Goal: Task Accomplishment & Management: Manage account settings

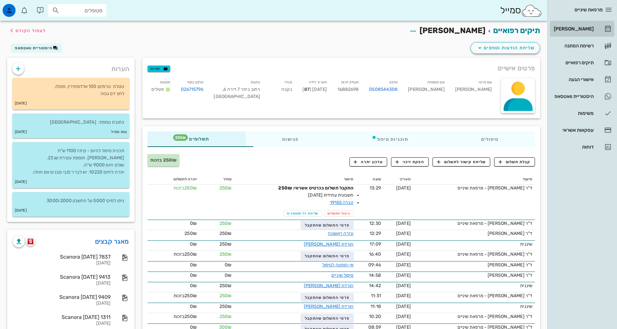
click at [591, 30] on div "[PERSON_NAME]" at bounding box center [572, 28] width 41 height 5
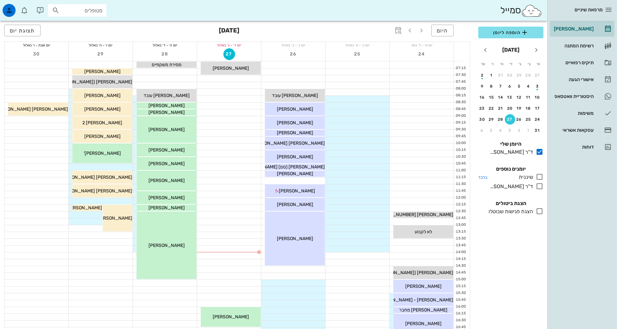
click at [539, 177] on icon at bounding box center [540, 177] width 8 height 8
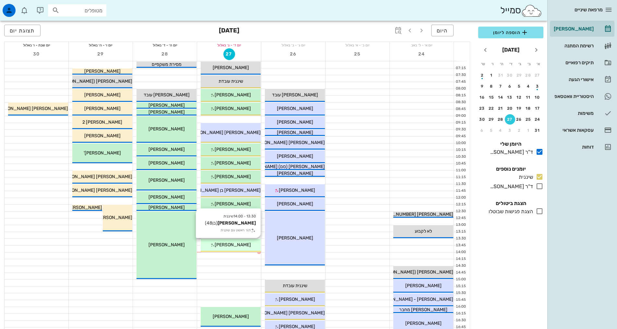
click at [231, 248] on div "13:30 - 14:00 שיננית [PERSON_NAME] (בן 48 ) תור ראשון עם שיננית [PERSON_NAME]" at bounding box center [231, 245] width 60 height 13
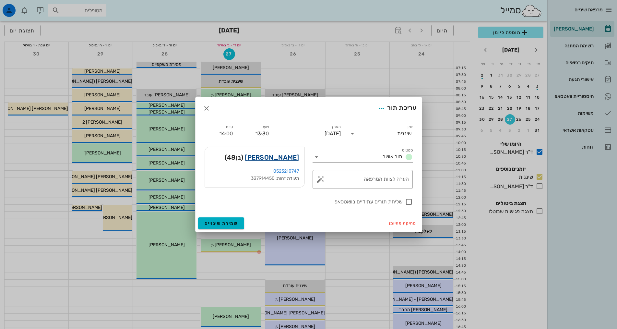
click at [284, 158] on link "[PERSON_NAME]" at bounding box center [272, 157] width 54 height 10
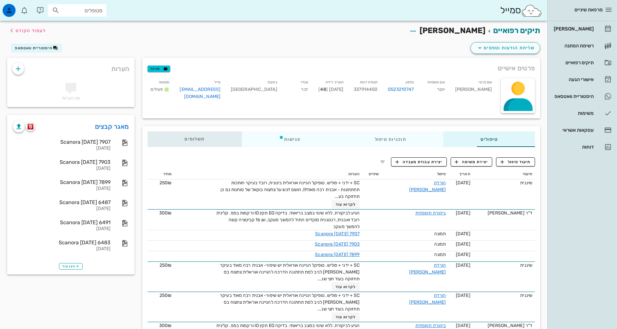
click at [169, 135] on div "תשלומים 0₪" at bounding box center [194, 139] width 94 height 16
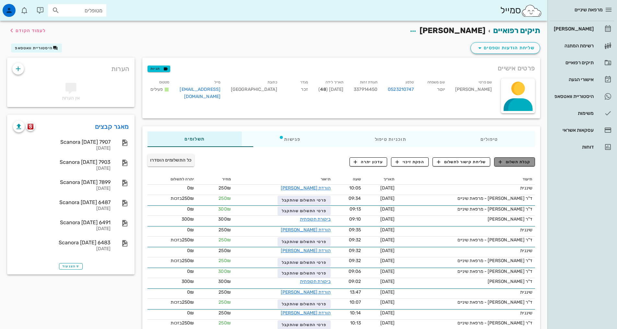
click at [502, 161] on icon "button" at bounding box center [500, 162] width 6 height 6
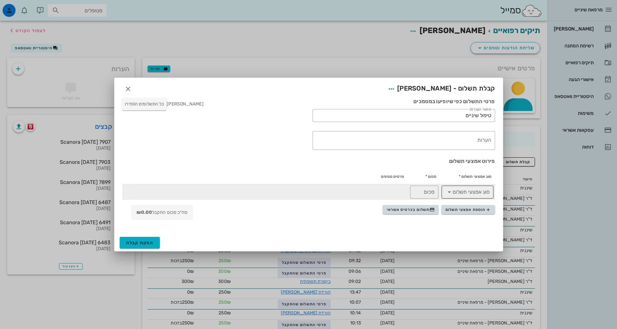
click at [476, 192] on input "סוג אמצעי תשלום" at bounding box center [471, 192] width 35 height 10
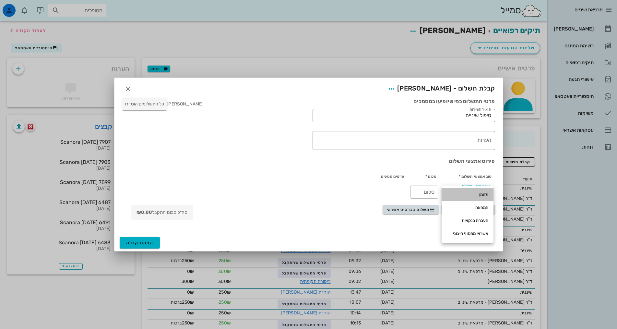
drag, startPoint x: 481, startPoint y: 195, endPoint x: 414, endPoint y: 195, distance: 67.8
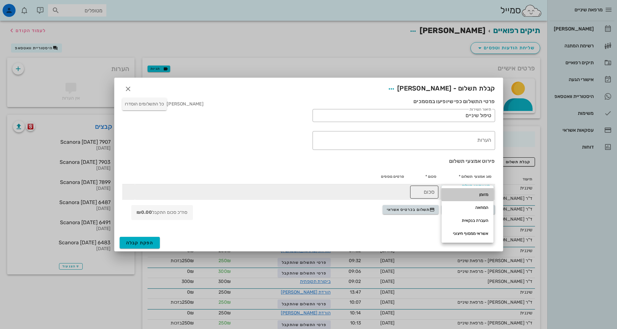
click at [481, 195] on div "מזומן" at bounding box center [467, 194] width 41 height 5
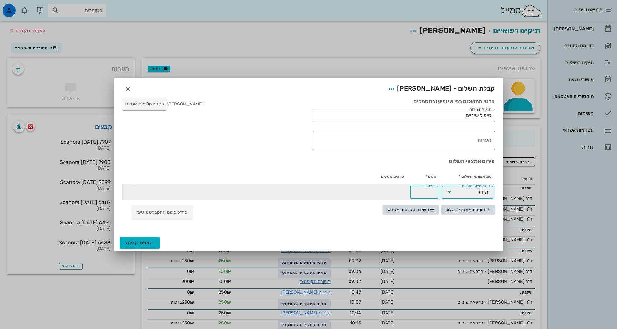
click at [414, 193] on input "סכום" at bounding box center [424, 192] width 20 height 10
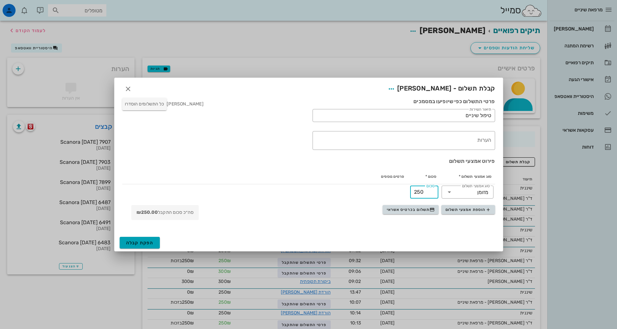
type input "250"
click at [146, 244] on span "הפקת קבלה" at bounding box center [140, 243] width 28 height 6
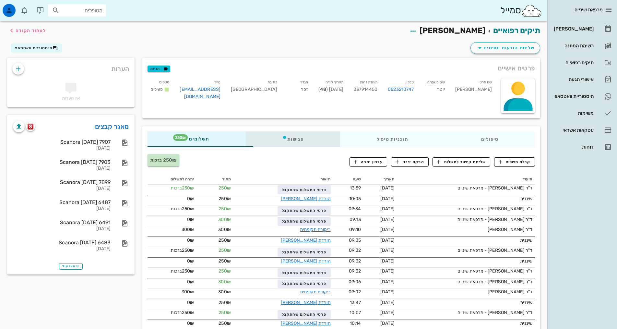
click at [267, 139] on div "פגישות" at bounding box center [293, 139] width 94 height 16
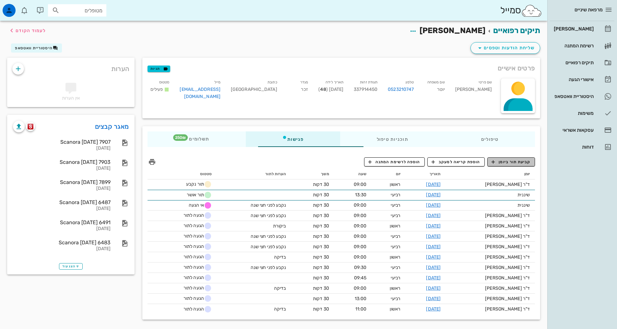
click at [528, 161] on span "קביעת תור ביומן" at bounding box center [510, 162] width 39 height 6
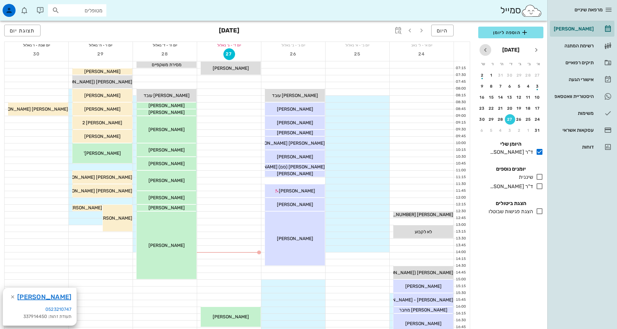
click at [487, 51] on icon "חודש הבא" at bounding box center [485, 50] width 8 height 8
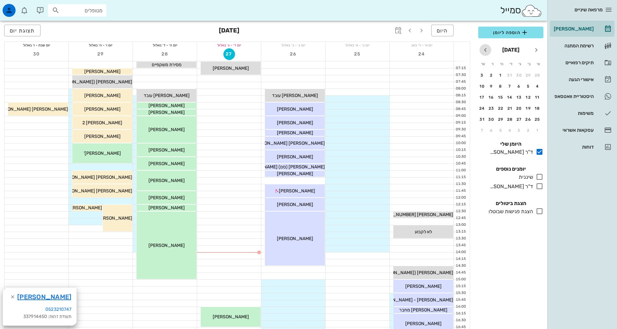
click at [487, 51] on icon "חודש הבא" at bounding box center [485, 50] width 8 height 8
click at [508, 77] on button "4" at bounding box center [510, 75] width 10 height 10
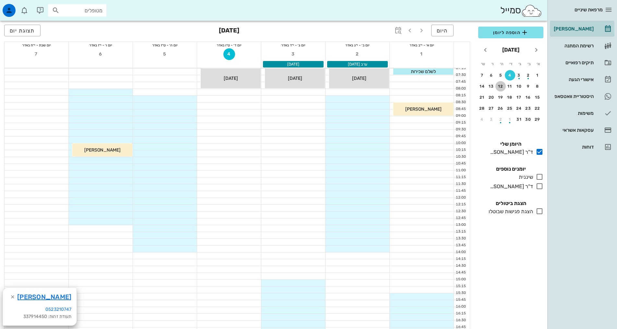
click at [505, 86] on div "12" at bounding box center [500, 86] width 10 height 5
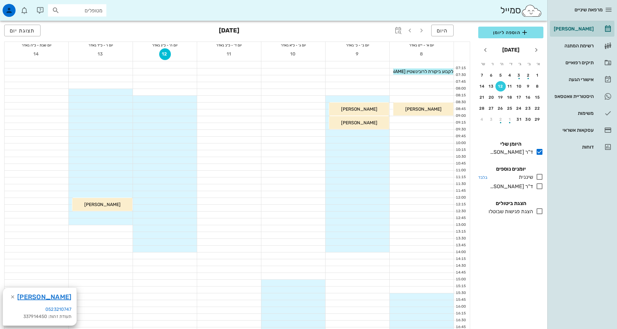
drag, startPoint x: 540, startPoint y: 178, endPoint x: 540, endPoint y: 173, distance: 4.9
click at [540, 178] on icon at bounding box center [540, 177] width 8 height 8
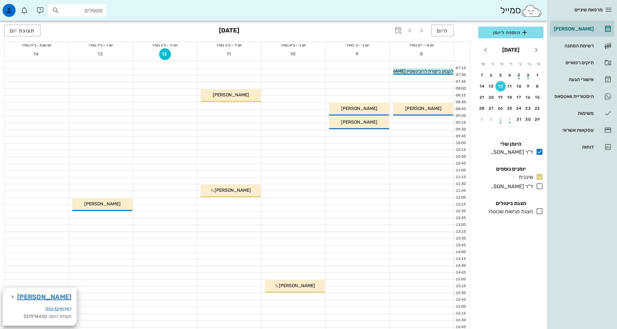
click at [244, 121] on div at bounding box center [229, 119] width 64 height 6
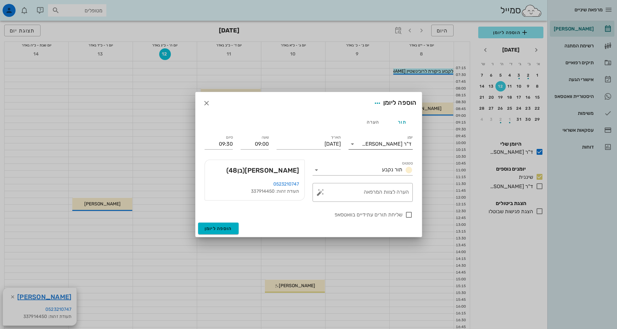
click at [387, 143] on div "ד"ר [PERSON_NAME]" at bounding box center [387, 144] width 50 height 6
click at [398, 163] on div "שיננית" at bounding box center [381, 164] width 54 height 6
click at [396, 184] on div "​ הערה לצוות המרפאה" at bounding box center [363, 192] width 108 height 27
click at [394, 190] on textarea "הערה לצוות המרפאה" at bounding box center [365, 194] width 87 height 16
type textarea "ה"
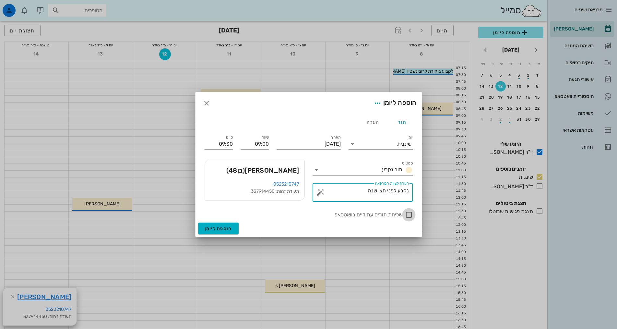
type textarea "נקבע לפני חצי שנה"
click at [409, 214] on div at bounding box center [408, 214] width 11 height 11
checkbox input "true"
click at [214, 230] on span "הוספה ליומן" at bounding box center [219, 229] width 28 height 6
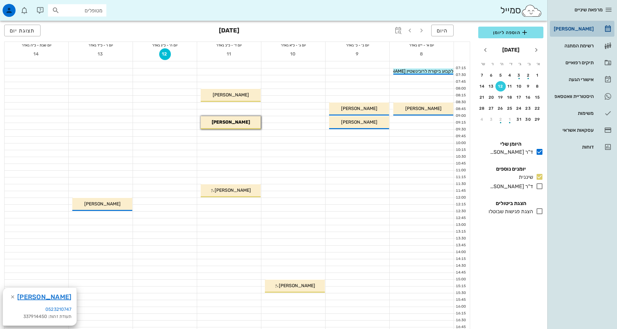
click at [585, 29] on div "[PERSON_NAME]" at bounding box center [572, 28] width 41 height 5
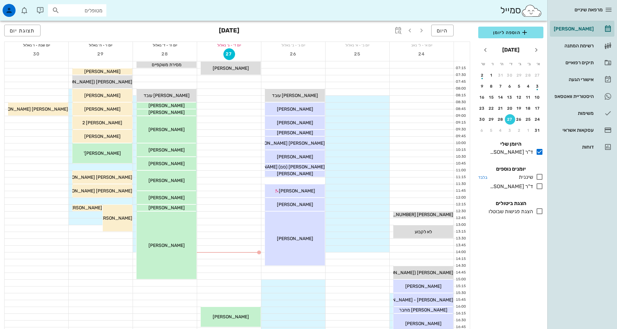
click at [539, 178] on icon at bounding box center [540, 177] width 8 height 8
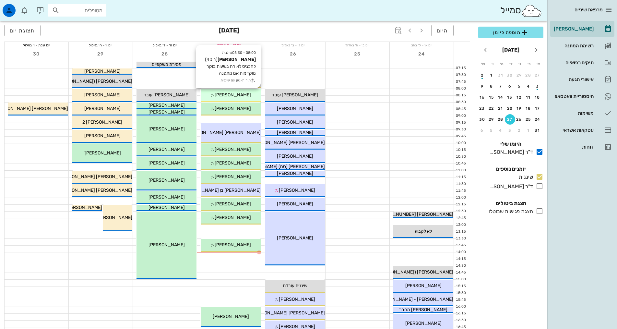
click at [245, 95] on div "[PERSON_NAME]" at bounding box center [231, 94] width 60 height 7
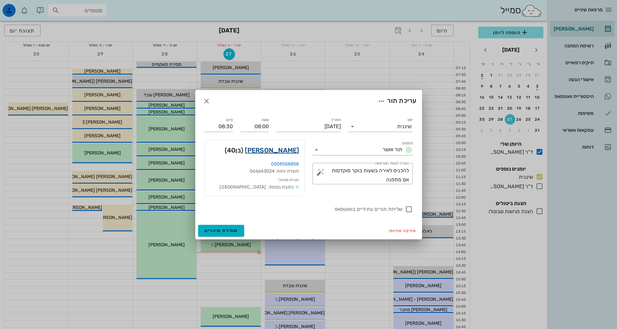
click at [274, 150] on link "[PERSON_NAME]" at bounding box center [272, 150] width 54 height 10
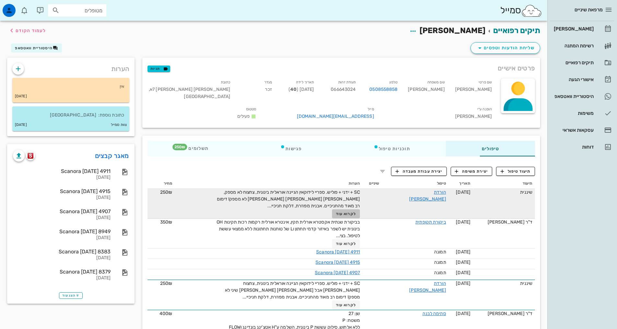
click at [336, 211] on span "לקרוא עוד" at bounding box center [346, 213] width 20 height 5
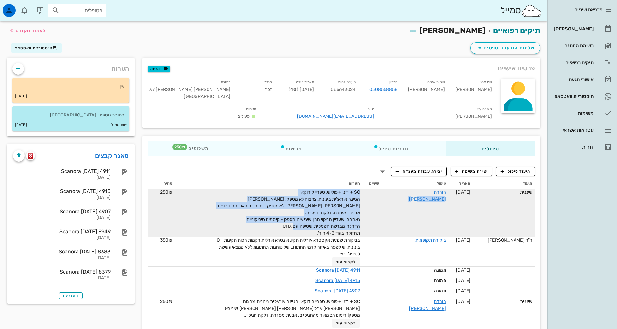
drag, startPoint x: 298, startPoint y: 216, endPoint x: 372, endPoint y: 187, distance: 79.9
click at [372, 189] on tr "שיננית [DATE] הורדת [PERSON_NAME] SC + ידני + פוליש. ספריי לידוקאין הגיינה אורא…" at bounding box center [340, 213] width 387 height 48
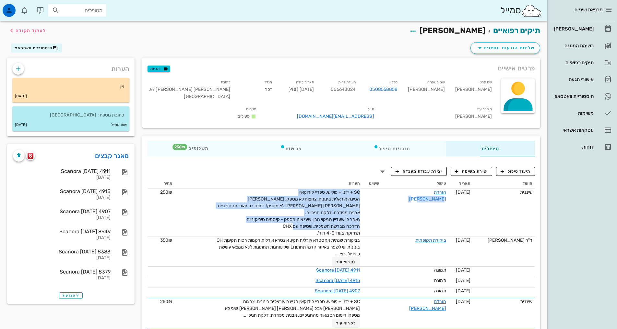
copy tr "הורדת [PERSON_NAME] SC + ידני + פוליש. ספריי לידוקאין הגיינה אוראלית בינונית, צ…"
click at [519, 168] on span "תיעוד טיפול" at bounding box center [516, 171] width 30 height 6
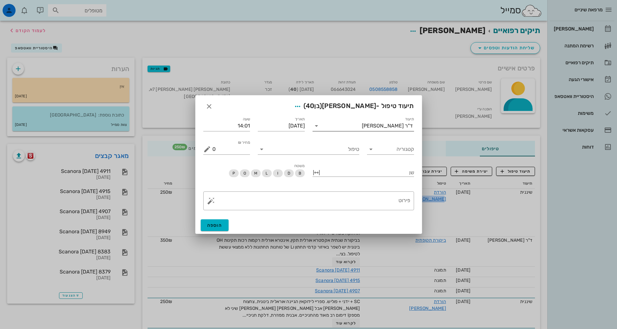
click at [389, 125] on div "ד"ר [PERSON_NAME]" at bounding box center [387, 126] width 51 height 6
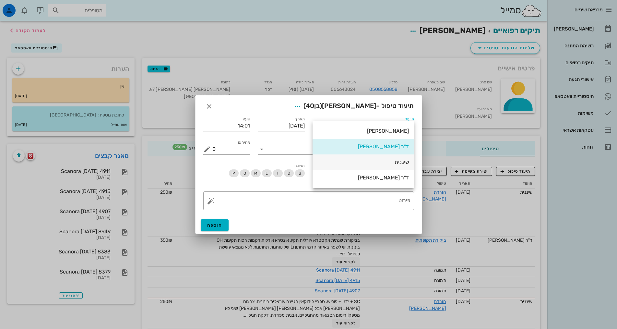
click at [403, 162] on div "שיננית" at bounding box center [363, 162] width 91 height 6
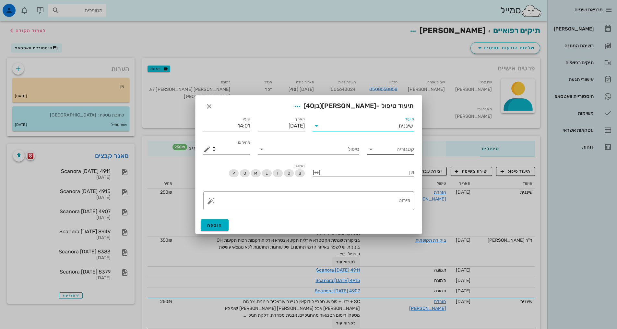
drag, startPoint x: 406, startPoint y: 150, endPoint x: 403, endPoint y: 150, distance: 3.3
click at [406, 150] on input "קטגוריה" at bounding box center [395, 149] width 37 height 10
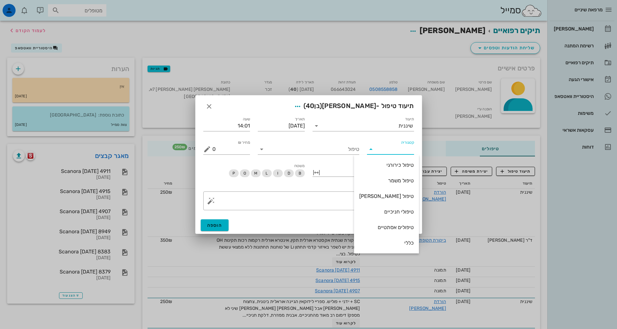
click at [403, 150] on input "קטגוריה" at bounding box center [395, 149] width 37 height 10
click at [405, 215] on div "שיננית" at bounding box center [386, 211] width 54 height 6
type input "שיננית"
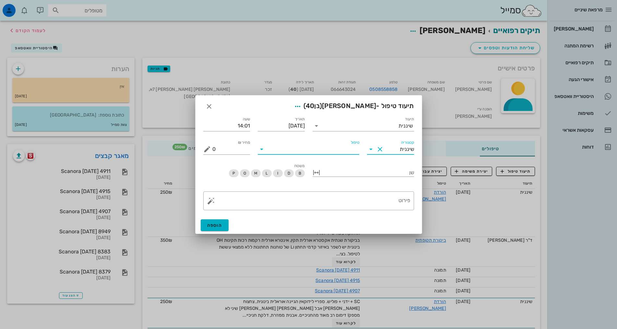
click at [353, 150] on input "טיפול" at bounding box center [313, 149] width 92 height 10
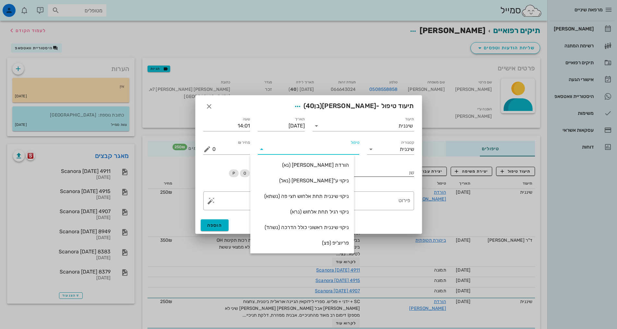
click at [349, 164] on div "הורדת [PERSON_NAME] (נא)" at bounding box center [301, 165] width 93 height 6
type input "250"
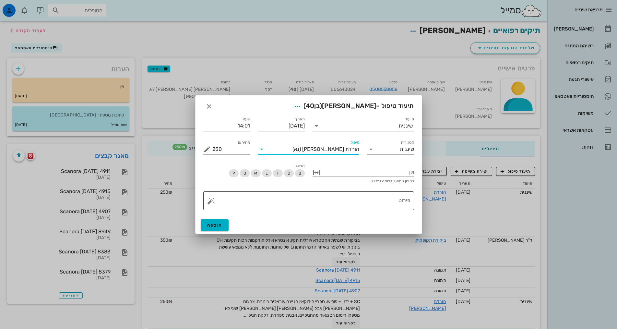
click at [380, 202] on textarea "פירוט" at bounding box center [311, 203] width 198 height 16
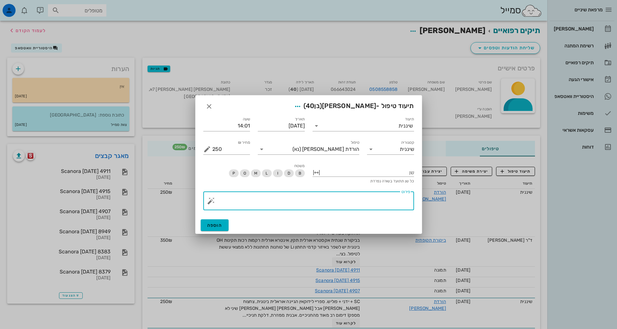
click at [379, 200] on textarea "פירוט" at bounding box center [311, 203] width 198 height 16
paste textarea "SC + ידני + פוליש. ספריי לידוקאין הגיינה אוראלית בינונית, צחצוח לא מספק, [PERSO…"
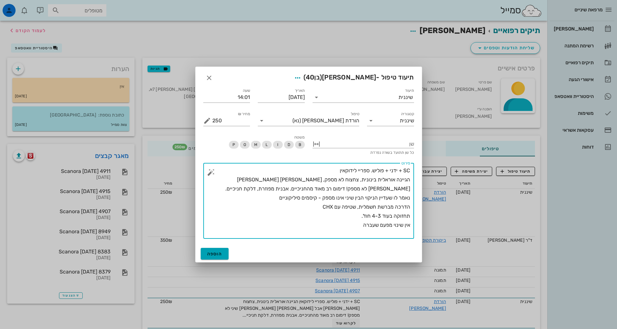
type textarea "SC + ידני + פוליש. ספריי לידוקאין הגיינה אוראלית בינונית, צחצוח לא מספק, [PERSO…"
click at [217, 256] on span "הוספה" at bounding box center [214, 254] width 15 height 6
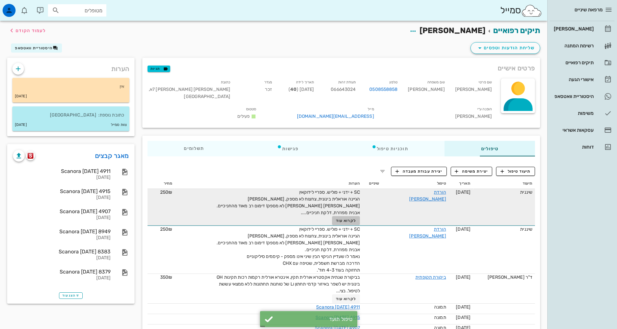
click at [336, 218] on span "לקרוא עוד" at bounding box center [346, 220] width 20 height 5
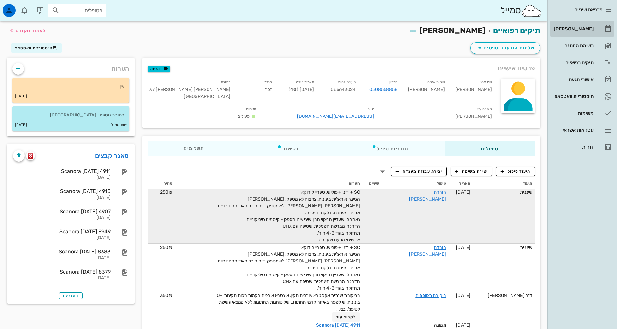
click at [585, 29] on div "[PERSON_NAME]" at bounding box center [572, 28] width 41 height 5
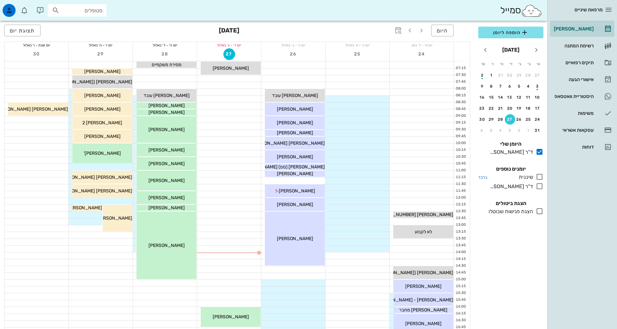
click at [537, 177] on icon at bounding box center [540, 177] width 8 height 8
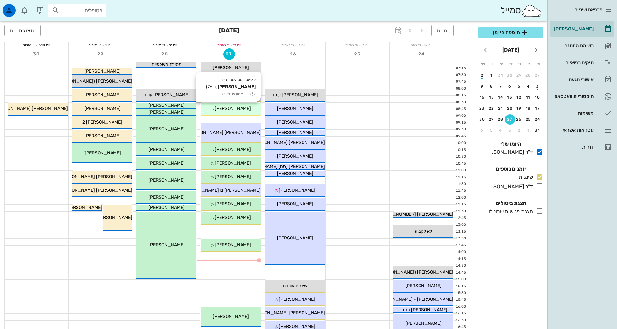
click at [228, 111] on div "[PERSON_NAME]" at bounding box center [231, 108] width 60 height 7
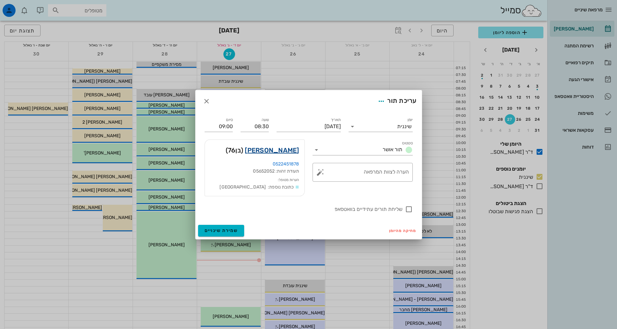
click at [278, 154] on link "[PERSON_NAME]" at bounding box center [272, 150] width 54 height 10
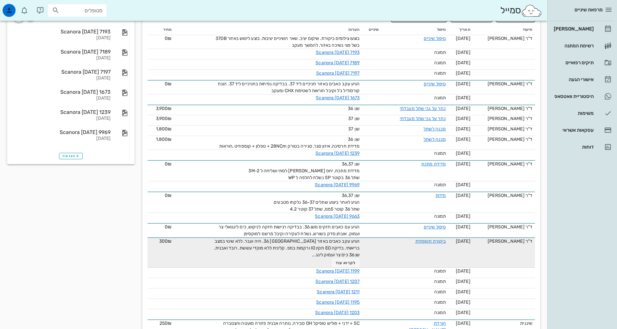
scroll to position [292, 0]
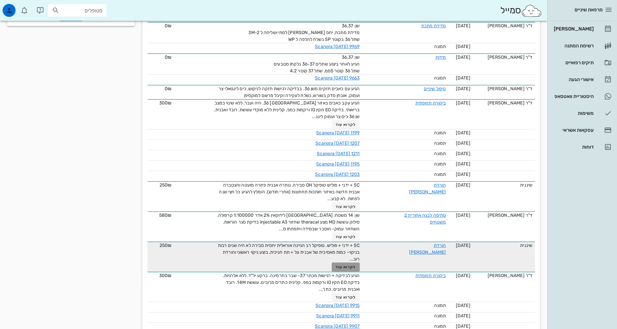
click at [336, 265] on span "לקרוא עוד" at bounding box center [346, 267] width 20 height 5
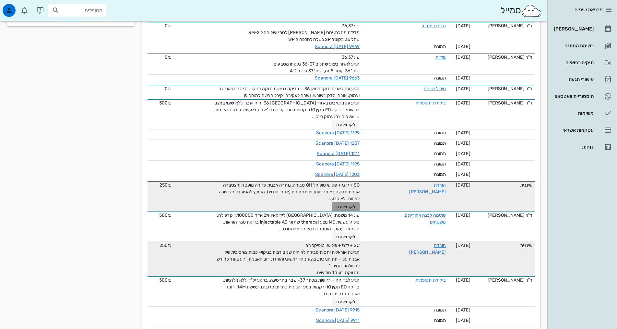
click at [339, 202] on button "לקרוא עוד" at bounding box center [346, 206] width 28 height 9
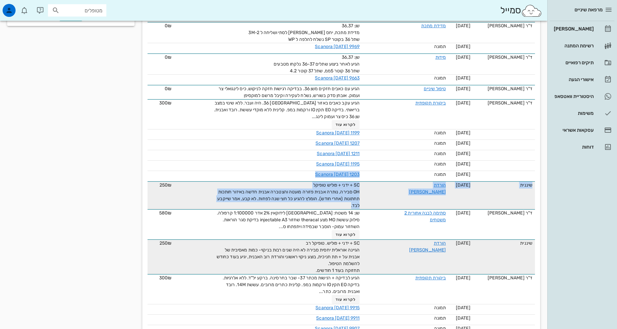
drag, startPoint x: 327, startPoint y: 195, endPoint x: 342, endPoint y: 176, distance: 23.8
click at [371, 170] on tbody "ד"ר [PERSON_NAME] [DATE] טיפול שיניים בוצעו צילומים ביקורת. שיקום יציב. שאר השי…" at bounding box center [340, 121] width 387 height 449
drag, startPoint x: 369, startPoint y: 188, endPoint x: 362, endPoint y: 187, distance: 6.6
click at [382, 188] on td "הורדת [PERSON_NAME]" at bounding box center [415, 195] width 67 height 28
click at [330, 194] on div "SC + ידני + פוליש טופיקל OH סבירה, נותרה אבנית פזורה מועטה והצטברה אבנית חדשה ב…" at bounding box center [287, 195] width 146 height 27
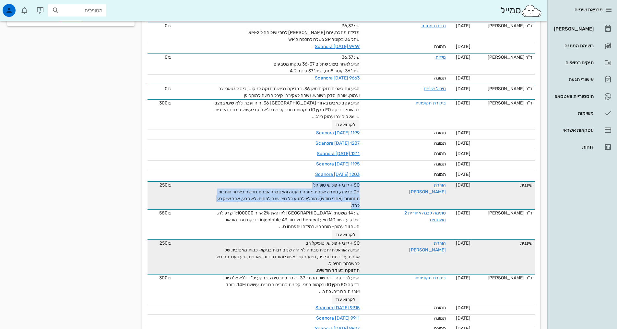
drag, startPoint x: 330, startPoint y: 195, endPoint x: 356, endPoint y: 190, distance: 26.8
click at [356, 190] on tr "שיננית [DATE] הורדת [PERSON_NAME] SC + ידני + פוליש טופיקל OH סבירה, נותרה אבני…" at bounding box center [340, 195] width 387 height 28
click at [330, 182] on span "SC + ידני + פוליש טופיקל OH סבירה, נותרה אבנית פזורה מועטה והצטברה אבנית חדשה ב…" at bounding box center [288, 195] width 142 height 26
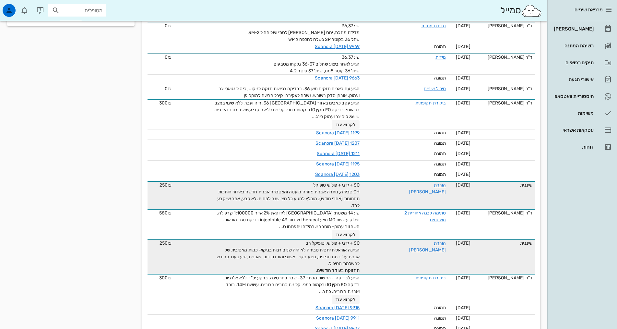
drag, startPoint x: 330, startPoint y: 182, endPoint x: 327, endPoint y: 189, distance: 7.6
click at [326, 188] on span "SC + ידני + פוליש טופיקל OH סבירה, נותרה אבנית פזורה מועטה והצטברה אבנית חדשה ב…" at bounding box center [288, 195] width 142 height 26
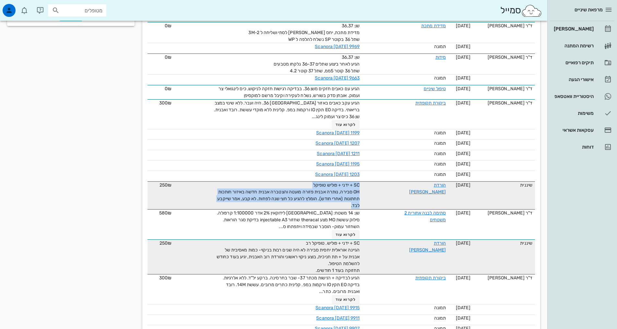
drag, startPoint x: 328, startPoint y: 195, endPoint x: 355, endPoint y: 190, distance: 27.0
click at [355, 190] on tr "שיננית [DATE] הורדת [PERSON_NAME] SC + ידני + פוליש טופיקל OH סבירה, נותרה אבני…" at bounding box center [340, 195] width 387 height 28
copy span "SC + ידני + פוליש טופיקל OH סבירה, נותרה אבנית פזורה מועטה והצטברה אבנית חדשה ב…"
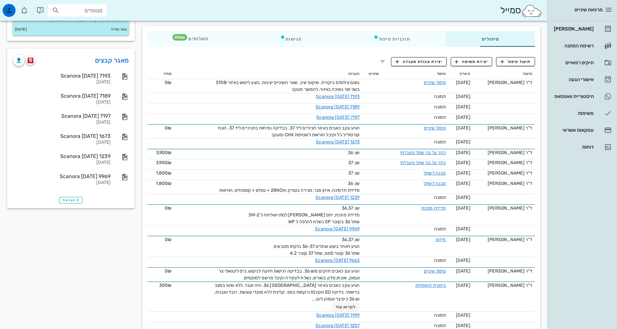
scroll to position [0, 0]
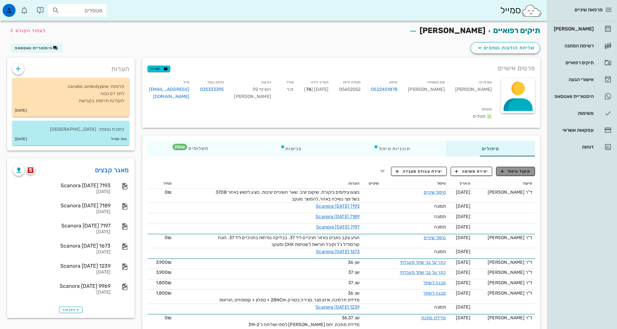
click at [512, 168] on span "תיעוד טיפול" at bounding box center [516, 171] width 30 height 6
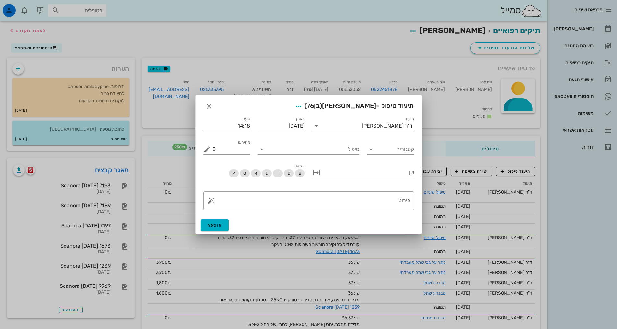
click at [407, 127] on div "ד"ר [PERSON_NAME]" at bounding box center [387, 126] width 51 height 6
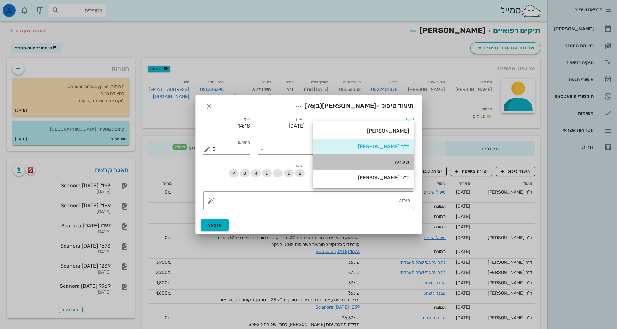
click at [401, 160] on div "שיננית" at bounding box center [363, 162] width 91 height 6
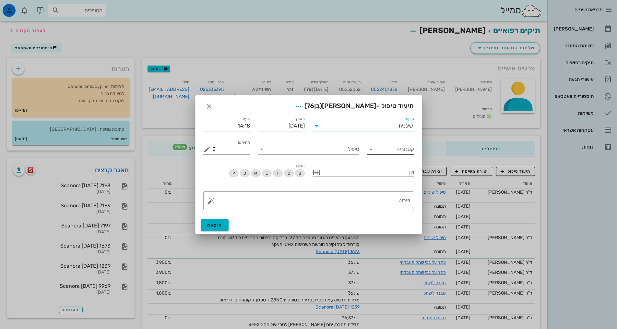
click at [405, 149] on input "קטגוריה" at bounding box center [395, 149] width 37 height 10
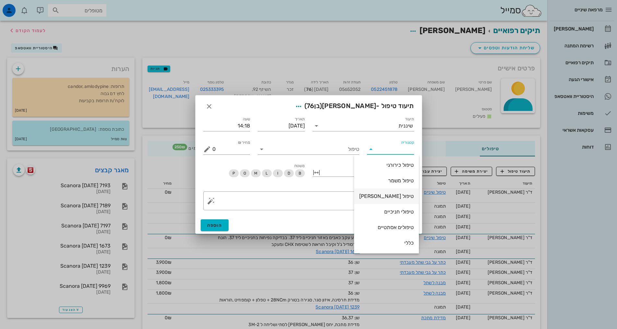
scroll to position [62, 0]
click at [404, 211] on div "שיננית" at bounding box center [386, 211] width 54 height 6
type input "שיננית"
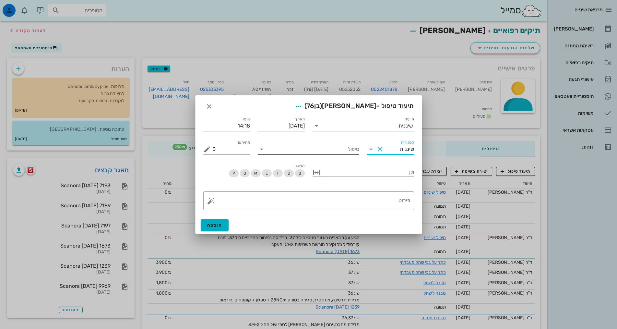
click at [355, 150] on input "טיפול" at bounding box center [313, 149] width 92 height 10
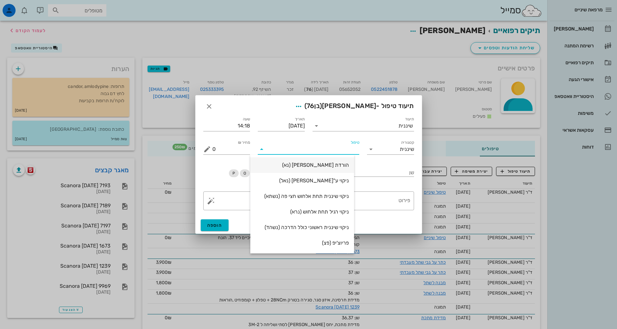
click at [349, 164] on div "הורדת [PERSON_NAME] (נא)" at bounding box center [301, 165] width 93 height 6
type input "250"
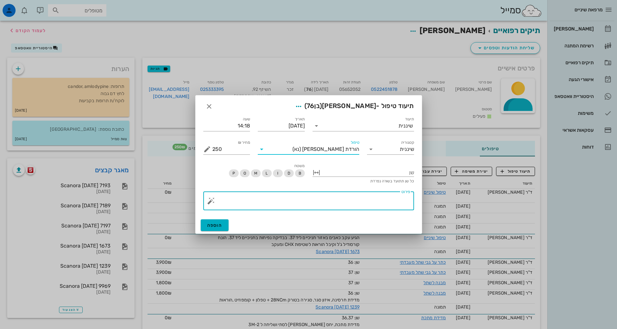
click at [387, 203] on textarea "פירוט" at bounding box center [311, 203] width 198 height 16
paste textarea "SC + ידני + פוליש טופיקל OH סבירה, נותרה אבנית פזורה מועטה והצטברה אבנית חדשה ב…"
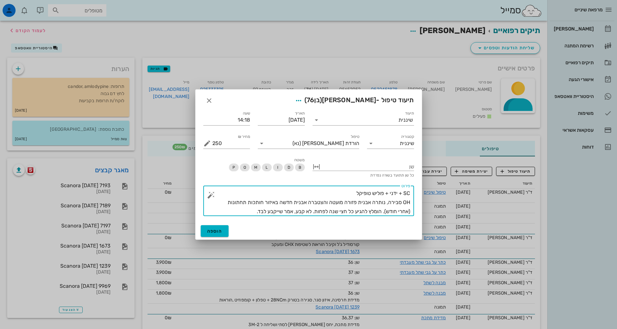
drag, startPoint x: 389, startPoint y: 201, endPoint x: 400, endPoint y: 202, distance: 10.4
click at [400, 202] on textarea "SC + ידני + פוליש טופיקל OH סבירה, נותרה אבנית פזורה מועטה והצטברה אבנית חדשה ב…" at bounding box center [311, 202] width 198 height 27
click at [393, 203] on textarea "SC + ידני + פוליש טופיקל OH סבירה, נותרה אבנית פזורה מועטה והצטברה אבנית חדשה ב…" at bounding box center [311, 202] width 198 height 27
drag, startPoint x: 401, startPoint y: 201, endPoint x: 389, endPoint y: 202, distance: 12.3
click at [389, 202] on textarea "SC + ידני + פוליש טופיקל OH סבירה, נותרה אבנית פזורה מועטה והצטברה אבנית חדשה ב…" at bounding box center [311, 202] width 198 height 27
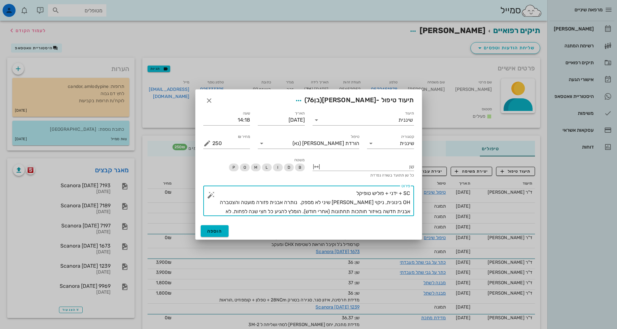
drag, startPoint x: 337, startPoint y: 201, endPoint x: 347, endPoint y: 215, distance: 16.5
click at [347, 215] on textarea "SC + ידני + פוליש טופיקל OH בינונית, ניקוי [PERSON_NAME] שיני לא מספק. נותרה אב…" at bounding box center [311, 202] width 198 height 27
click at [319, 204] on textarea "SC + ידני + פוליש טופיקל OH בינונית, ניקוי [PERSON_NAME] שיני לא מספק. הומלץ לה…" at bounding box center [311, 202] width 198 height 27
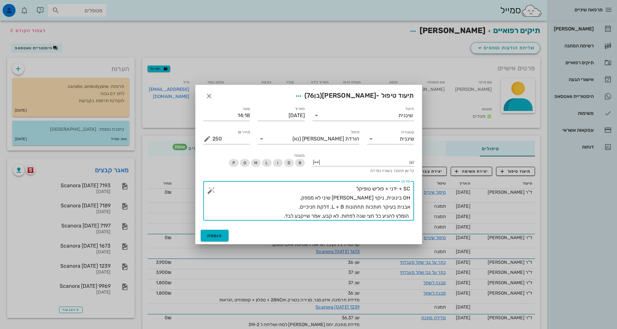
drag, startPoint x: 345, startPoint y: 223, endPoint x: 438, endPoint y: 225, distance: 92.7
click at [438, 225] on div "מרפאת שיניים יומן מרפאה רשימת המתנה תיקים רפואיים אישורי הגעה 6 היסטוריית וואטס…" at bounding box center [308, 326] width 617 height 653
type textarea "SC + ידני + פוליש טופיקל OH בינונית, ניקוי [PERSON_NAME] שיני לא מספק. אבנית בע…"
click at [217, 231] on button "הוספה" at bounding box center [215, 236] width 28 height 12
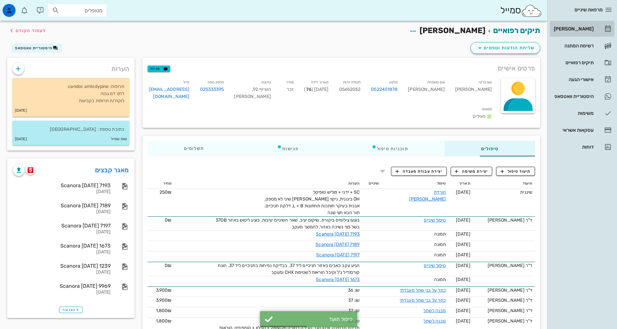
click at [579, 30] on div "[PERSON_NAME]" at bounding box center [572, 28] width 41 height 5
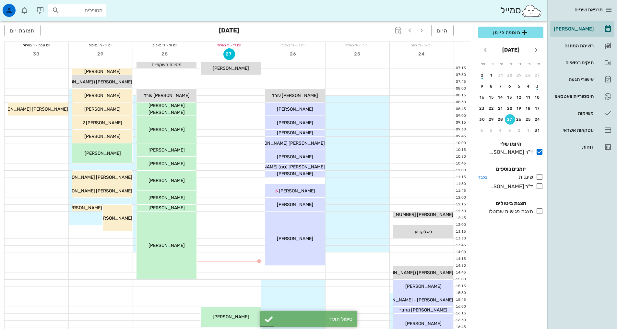
click at [538, 175] on icon at bounding box center [540, 177] width 8 height 8
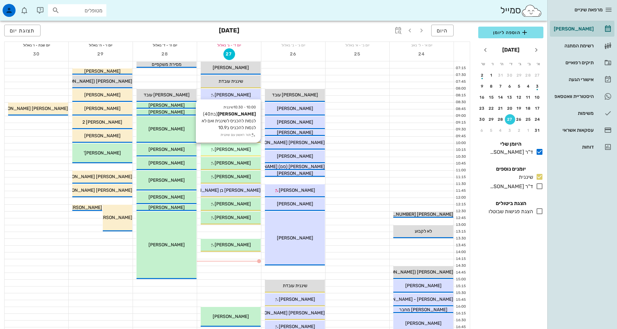
drag, startPoint x: 251, startPoint y: 154, endPoint x: 254, endPoint y: 152, distance: 3.9
click at [251, 153] on div "10:00 - 10:30 שיננית [PERSON_NAME] (בת 40 ) לנסות להכניס לשיננית ואם לא לנסות ל…" at bounding box center [231, 149] width 60 height 13
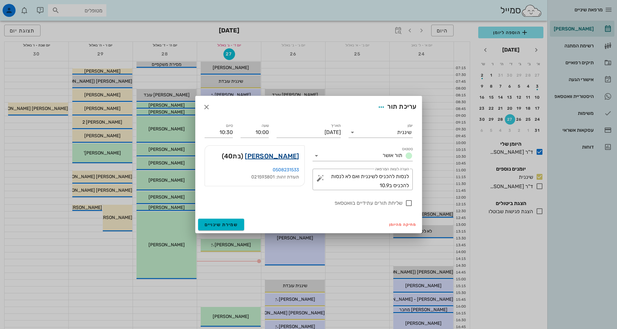
click at [279, 158] on link "[PERSON_NAME]" at bounding box center [272, 156] width 54 height 10
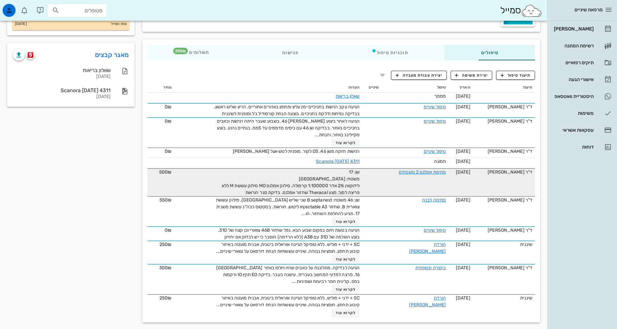
scroll to position [97, 0]
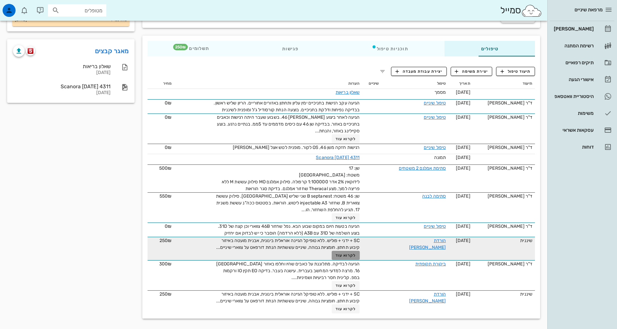
click at [336, 255] on span "לקרוא עוד" at bounding box center [346, 255] width 20 height 5
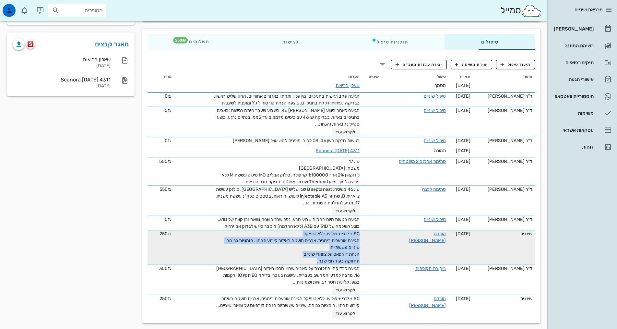
drag, startPoint x: 296, startPoint y: 268, endPoint x: 327, endPoint y: 250, distance: 36.9
click at [353, 240] on tr "שיננית [DATE] הורדת [PERSON_NAME] SC + ידני + פוליש. ללא טופיקל הגיינה אוראלית …" at bounding box center [340, 247] width 387 height 35
click at [324, 250] on div "SC + ידני + פוליש. ללא טופיקל הגיינה אוראלית בינונית, אבנית מועטה באיזור קיבוע …" at bounding box center [287, 247] width 146 height 34
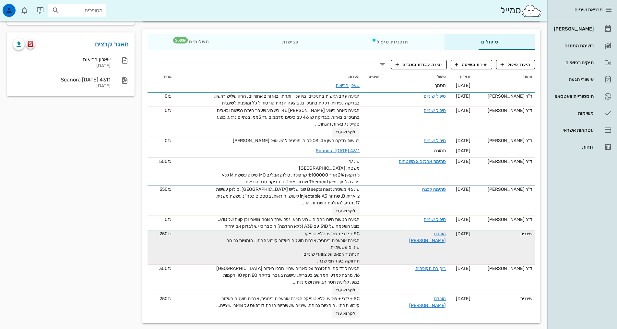
drag, startPoint x: 324, startPoint y: 250, endPoint x: 329, endPoint y: 254, distance: 6.3
click at [333, 254] on span "SC + ידני + פוליש. ללא טופיקל הגיינה אוראלית בינונית, אבנית מועטה באיזור קיבוע …" at bounding box center [292, 247] width 134 height 33
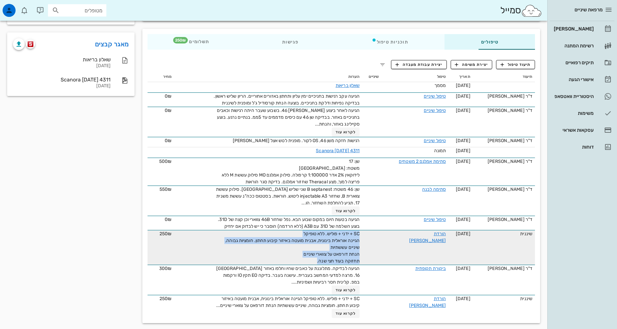
drag, startPoint x: 300, startPoint y: 267, endPoint x: 337, endPoint y: 242, distance: 45.0
click at [367, 242] on tr "שיננית [DATE] הורדת [PERSON_NAME] SC + ידני + פוליש. ללא טופיקל הגיינה אוראלית …" at bounding box center [340, 247] width 387 height 35
copy span "SC + ידני + פוליש. ללא טופיקל הגיינה אוראלית בינונית, אבנית מועטה באיזור קיבוע …"
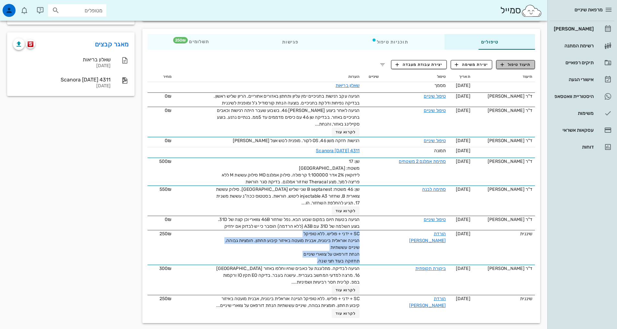
click at [520, 63] on span "תיעוד טיפול" at bounding box center [516, 65] width 30 height 6
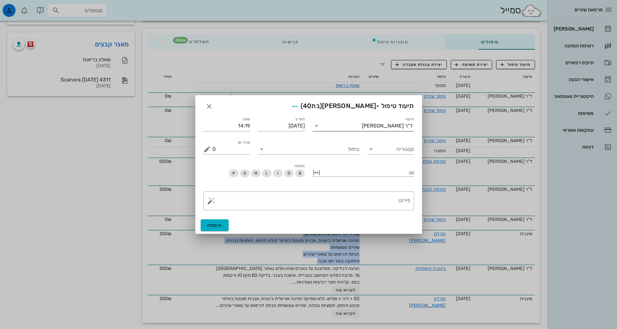
click at [402, 125] on div "ד"ר [PERSON_NAME]" at bounding box center [387, 126] width 51 height 6
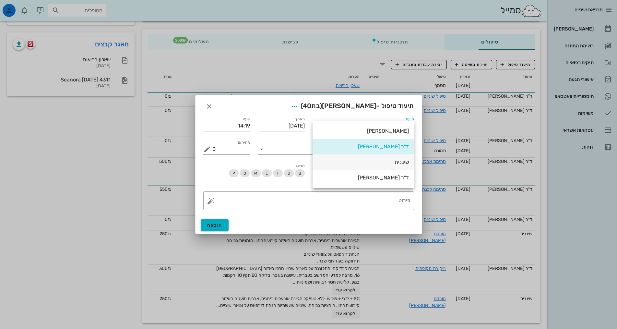
click at [402, 162] on div "שיננית" at bounding box center [363, 162] width 91 height 6
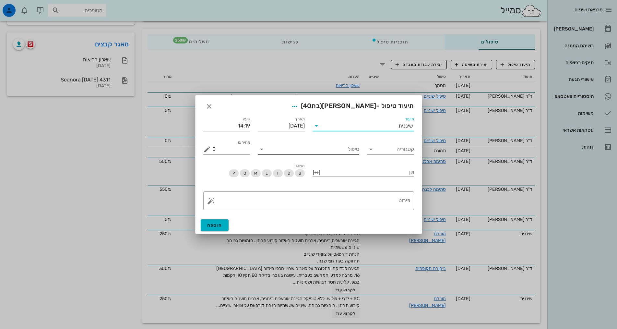
drag, startPoint x: 350, startPoint y: 151, endPoint x: 356, endPoint y: 151, distance: 5.9
click at [352, 151] on input "טיפול" at bounding box center [313, 149] width 92 height 10
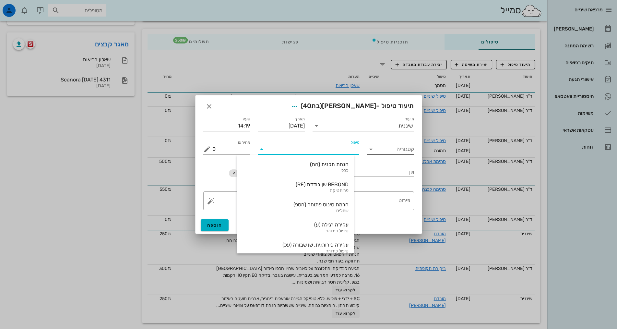
click at [403, 150] on input "קטגוריה" at bounding box center [395, 149] width 37 height 10
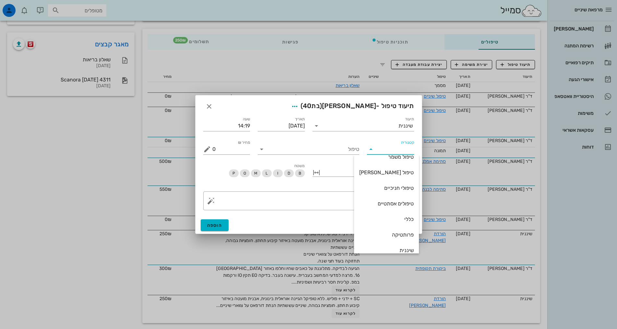
scroll to position [32, 0]
drag, startPoint x: 397, startPoint y: 239, endPoint x: 362, endPoint y: 194, distance: 57.1
click at [396, 239] on div "שיננית" at bounding box center [386, 241] width 54 height 6
type input "שיננית"
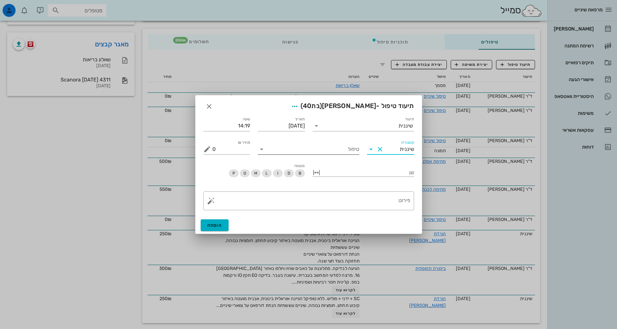
click at [349, 149] on input "טיפול" at bounding box center [313, 149] width 92 height 10
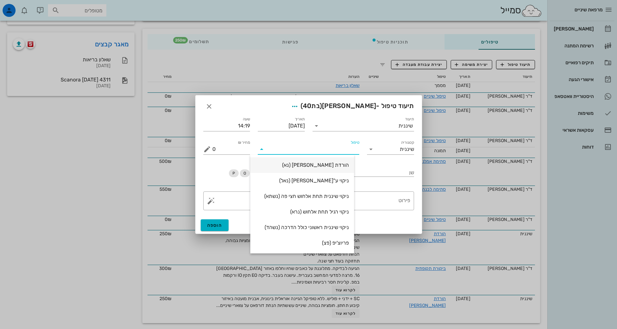
click at [345, 162] on div "הורדת [PERSON_NAME] (נא)" at bounding box center [301, 165] width 93 height 6
type input "250"
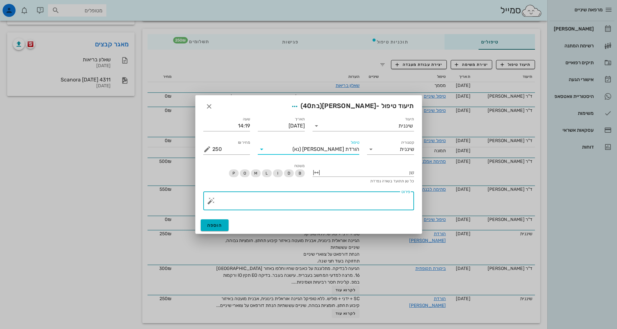
click at [363, 199] on textarea "פירוט" at bounding box center [311, 203] width 198 height 16
paste textarea "SC + ידני + פוליש. ללא טופיקל הגיינה אוראלית בינונית, אבנית מועטה באיזור קיבוע …"
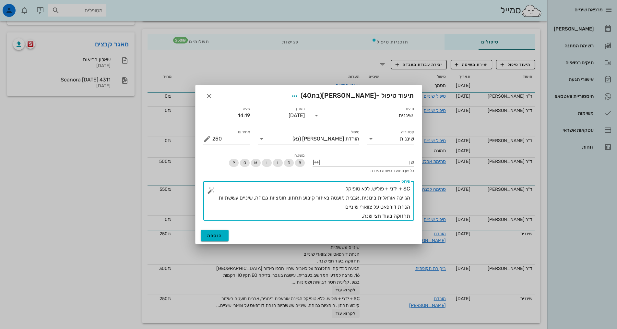
click at [401, 190] on textarea "SC + ידני + פוליש. ללא טופיקל הגיינה אוראלית בינונית, אבנית מועטה באיזור קיבוע …" at bounding box center [311, 202] width 198 height 36
drag, startPoint x: 312, startPoint y: 184, endPoint x: 354, endPoint y: 185, distance: 41.8
click at [312, 184] on textarea "SC ממש מועט + ידני + פוליש. ללא טופיקל הגיינה אוראלית בינונית, אבנית מועטה באיז…" at bounding box center [311, 202] width 198 height 36
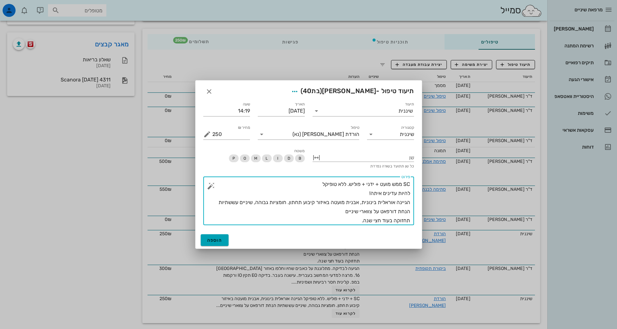
type textarea "SC ממש מועט + ידני + פוליש. ללא טופיקל להיות עדינים איתה! הגיינה אוראלית בינוני…"
click at [216, 242] on span "הוספה" at bounding box center [214, 240] width 15 height 6
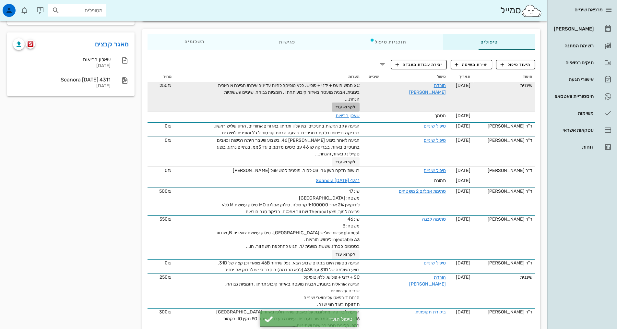
click at [336, 107] on span "לקרוא עוד" at bounding box center [346, 107] width 20 height 5
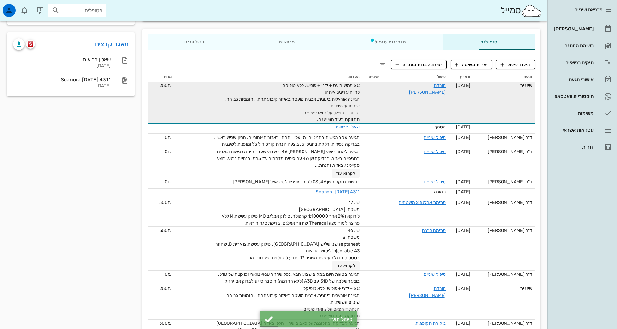
click at [325, 102] on div "SC ממש מועט + ידני + פוליש. ללא טופיקל להיות עדינים איתה! הגיינה אוראלית בינוני…" at bounding box center [287, 102] width 146 height 41
click at [430, 85] on link "הורדת [PERSON_NAME]" at bounding box center [427, 89] width 37 height 12
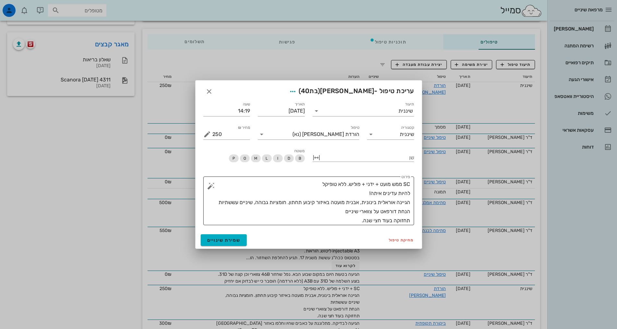
click at [327, 210] on textarea "SC ממש מועט + ידני + פוליש. ללא טופיקל להיות עדינים איתה! הגיינה אוראלית בינוני…" at bounding box center [311, 202] width 198 height 45
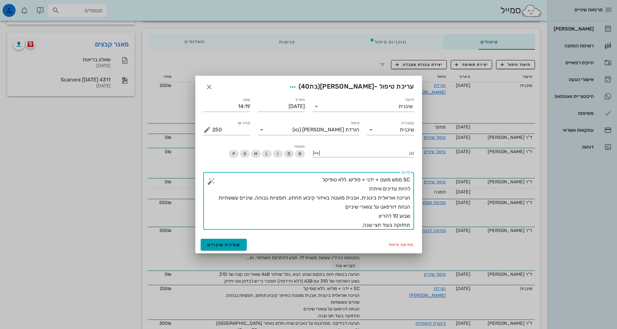
type textarea "SC ממש מועט + ידני + פוליש. ללא טופיקל להיות עדינים איתה! הגיינה אוראלית בינוני…"
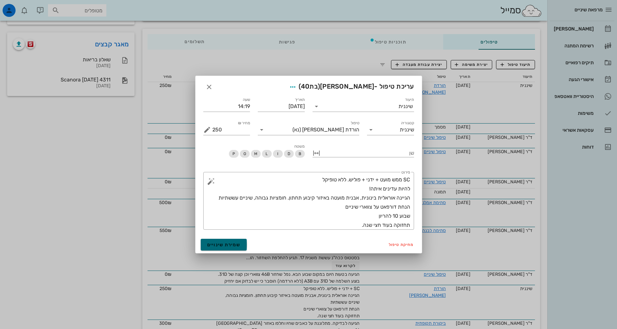
click at [232, 242] on span "שמירת שינויים" at bounding box center [223, 245] width 33 height 6
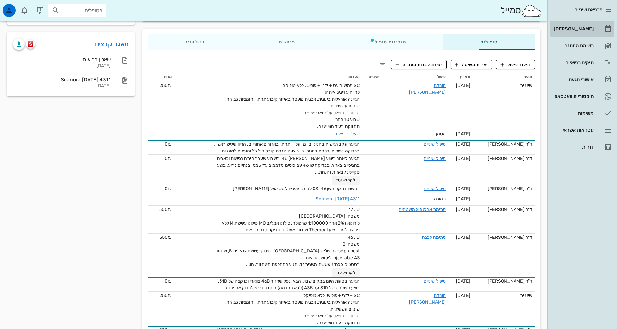
click at [579, 29] on div "[PERSON_NAME]" at bounding box center [572, 28] width 41 height 5
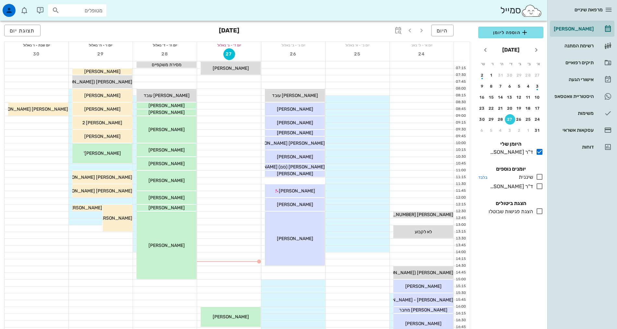
click at [538, 179] on icon at bounding box center [540, 177] width 8 height 8
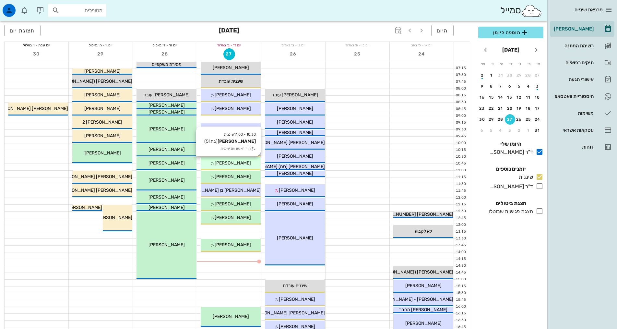
click at [224, 163] on span "[PERSON_NAME]" at bounding box center [233, 163] width 36 height 6
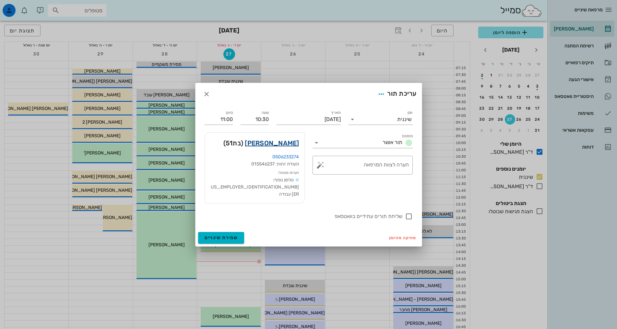
click at [276, 148] on link "[PERSON_NAME]" at bounding box center [272, 143] width 54 height 10
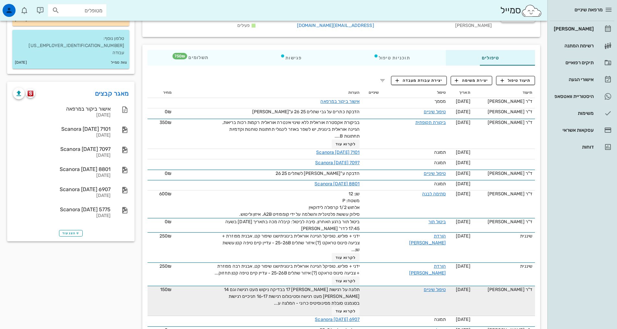
scroll to position [130, 0]
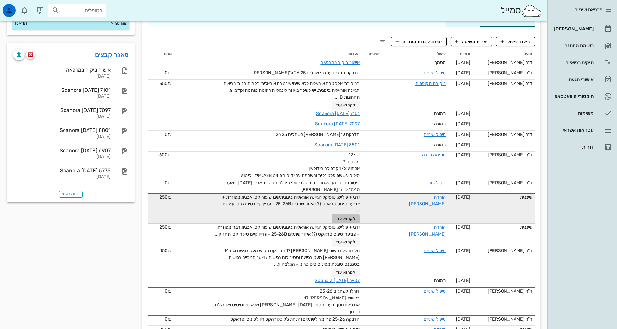
click at [336, 219] on span "לקרוא עוד" at bounding box center [346, 218] width 20 height 5
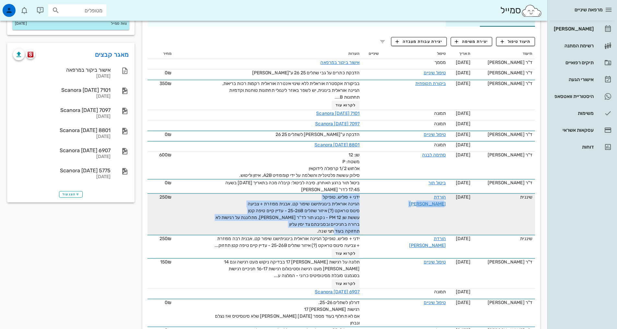
drag, startPoint x: 303, startPoint y: 229, endPoint x: 371, endPoint y: 195, distance: 76.0
click at [371, 195] on tr "שיננית [DATE] הורדת [PERSON_NAME] ידני + פוליש. טופיקל הגיינה אוראלית בינוניתיש…" at bounding box center [340, 213] width 387 height 41
copy tr "הורדת [PERSON_NAME] ידני + פוליש. טופיקל הגיינה אוראלית בינוניתישנו שיפור קט, א…"
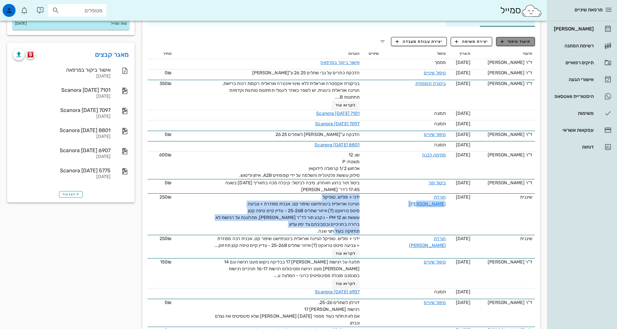
click at [519, 40] on span "תיעוד טיפול" at bounding box center [516, 42] width 30 height 6
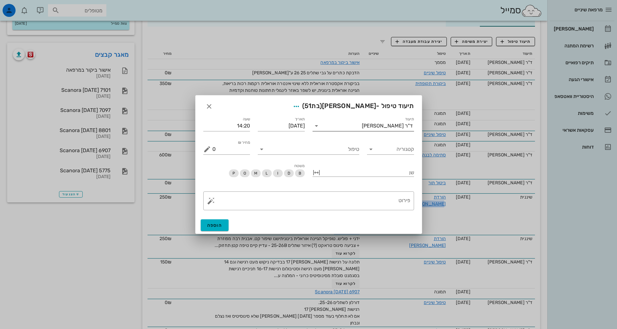
click at [392, 128] on div "ד"ר [PERSON_NAME]" at bounding box center [387, 126] width 51 height 6
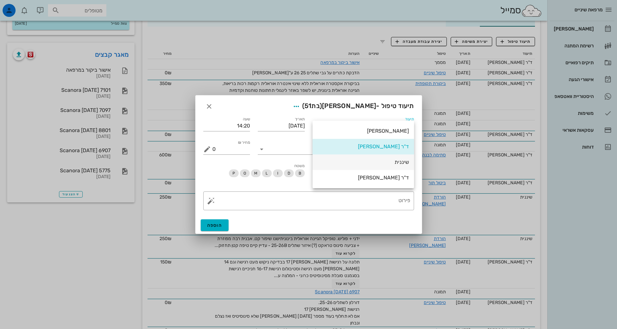
click at [401, 163] on div "שיננית" at bounding box center [363, 162] width 91 height 6
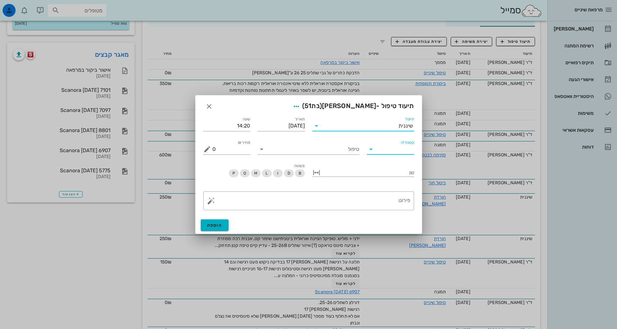
drag, startPoint x: 405, startPoint y: 145, endPoint x: 406, endPoint y: 150, distance: 5.3
click at [405, 146] on input "קטגוריה" at bounding box center [395, 149] width 37 height 10
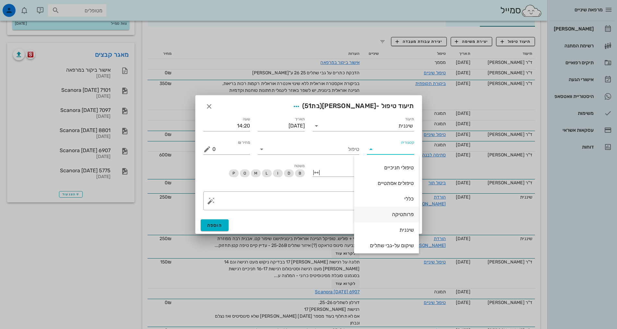
scroll to position [62, 0]
drag, startPoint x: 404, startPoint y: 211, endPoint x: 360, endPoint y: 150, distance: 75.3
click at [403, 210] on div "שיננית" at bounding box center [386, 211] width 54 height 6
type input "שיננית"
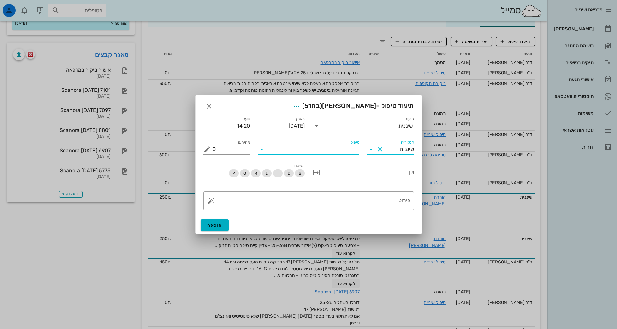
click at [353, 151] on input "טיפול" at bounding box center [313, 149] width 92 height 10
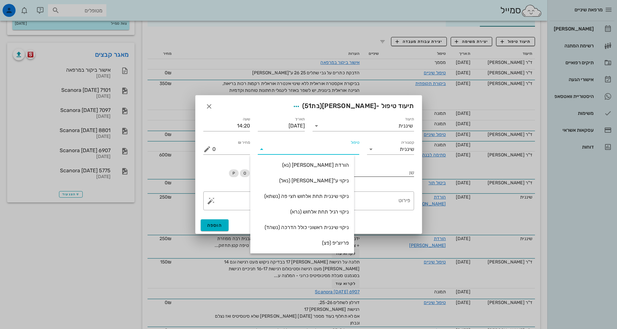
click at [347, 166] on div "הורדת [PERSON_NAME] (נא)" at bounding box center [301, 165] width 93 height 6
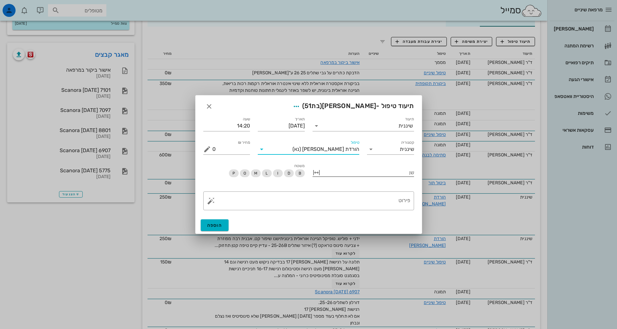
type input "250"
click at [371, 201] on textarea "פירוט" at bounding box center [311, 203] width 198 height 16
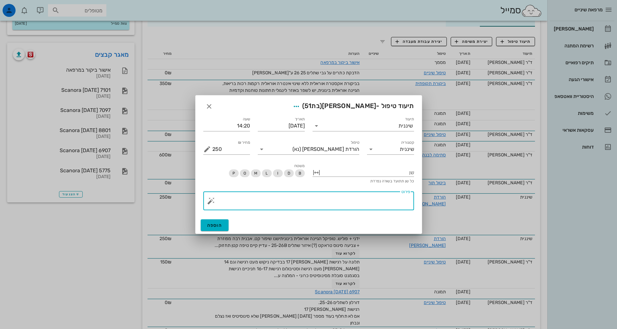
paste textarea "ידני + פוליש. טופיקל הגיינה אוראלית בינוניתישנו שיפור קט, אבנית מפוזרת + צביעה …"
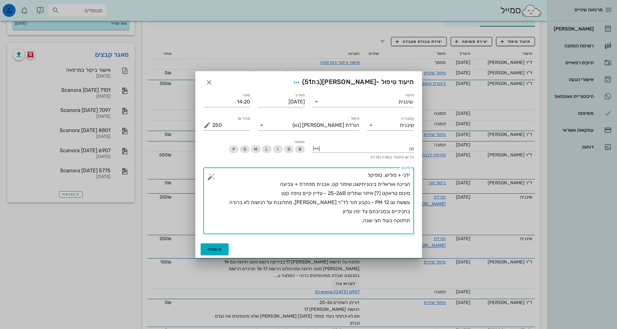
click at [364, 176] on textarea "ידני + פוליש. טופיקל הגיינה אוראלית בינוניתישנו שיפור קט, אבנית מפוזרת + צביעה …" at bounding box center [311, 203] width 198 height 64
drag, startPoint x: 386, startPoint y: 175, endPoint x: 413, endPoint y: 172, distance: 27.1
click at [413, 172] on div "​ פירוט ידני + פוליש. טופיקל הגיינה אוראלית בינוניתישנו שיפור קט, אבנית מפוזרת …" at bounding box center [308, 200] width 211 height 67
drag, startPoint x: 409, startPoint y: 175, endPoint x: 373, endPoint y: 175, distance: 36.0
click at [371, 173] on div "​ פירוט ידני + פוליש. טופיקל הגיינה אוראלית בינוניתישנו שיפור קט, אבנית מפוזרת …" at bounding box center [308, 200] width 211 height 67
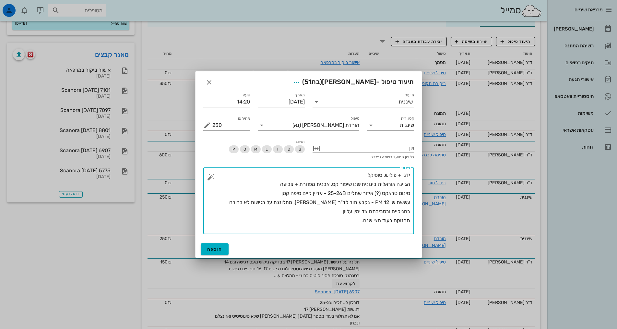
click at [362, 192] on textarea "ידני + פוליש. טופיקל הגיינה אוראלית בינוניתישנו שיפור קט, אבנית מפוזרת + צביעה …" at bounding box center [311, 203] width 198 height 64
drag, startPoint x: 363, startPoint y: 194, endPoint x: 331, endPoint y: 193, distance: 31.5
click at [331, 193] on textarea "ידני + פוליש. טופיקל הגיינה אוראלית בינונית ישנו שיפור קט, אבנית מפוזרת + צביעה…" at bounding box center [311, 203] width 198 height 64
drag, startPoint x: 374, startPoint y: 202, endPoint x: 380, endPoint y: 202, distance: 6.5
click at [380, 202] on textarea "ידני + פוליש. טופיקל הגיינה אוראלית בינונית, אבנית מפוזרת + צביעה סינוס טראקט (…" at bounding box center [311, 203] width 198 height 64
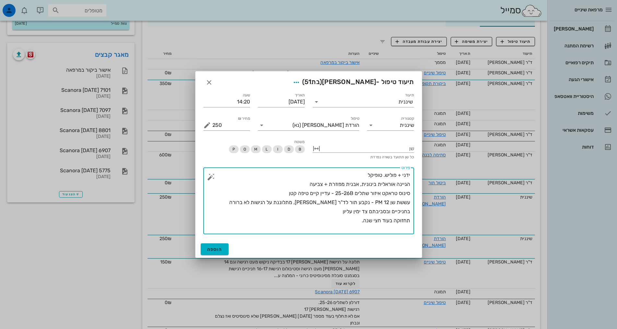
drag, startPoint x: 335, startPoint y: 202, endPoint x: 289, endPoint y: 199, distance: 45.2
click at [289, 199] on textarea "ידני + פוליש. טופיקל הגיינה אוראלית בינונית, אבנית מפוזרת + צביעה סינוס טראקט א…" at bounding box center [311, 203] width 198 height 64
drag, startPoint x: 383, startPoint y: 223, endPoint x: 418, endPoint y: 210, distance: 37.4
click at [418, 210] on div "תיעוד שיננית תאריך [DATE] שעה 14:20 קטגוריה שיננית טיפול הורדת [PERSON_NAME] (נ…" at bounding box center [308, 164] width 226 height 153
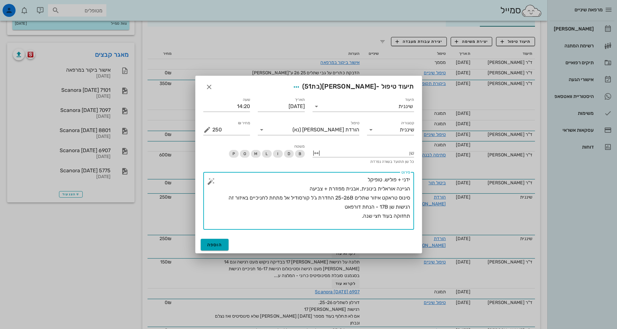
type textarea "ידני + פוליש. טופיקל הגיינה אוראלית בינונית, אבנית מפוזרת + צביעה סינוס טראקט א…"
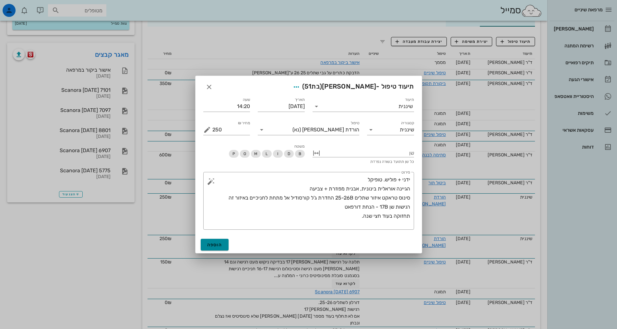
click at [223, 242] on button "הוספה" at bounding box center [215, 245] width 28 height 12
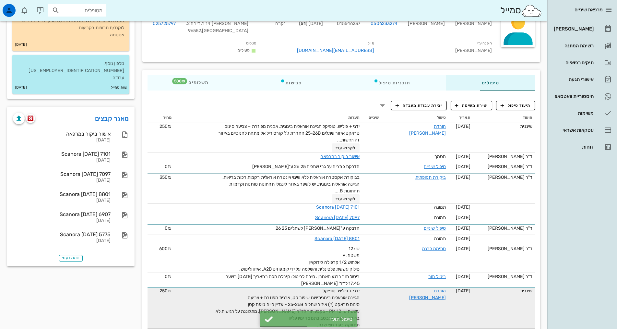
scroll to position [0, 0]
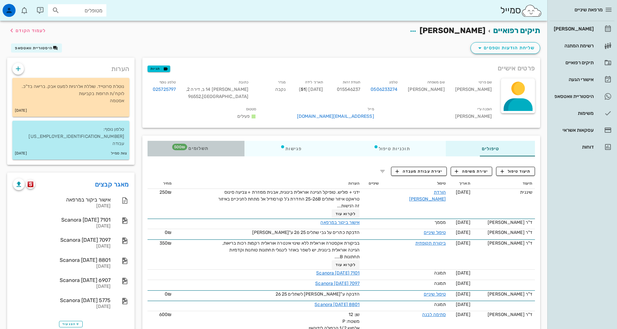
click at [183, 151] on span "תשלומים 500₪" at bounding box center [195, 148] width 25 height 5
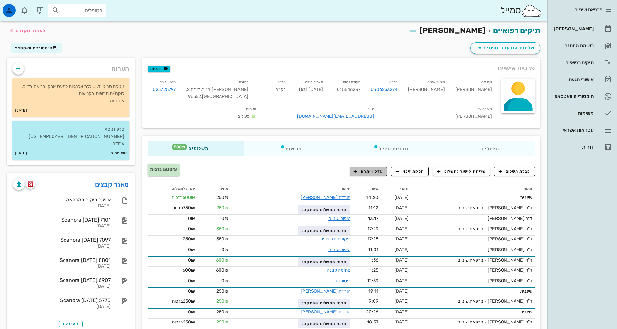
click at [373, 172] on span "עדכון יתרה" at bounding box center [368, 171] width 29 height 6
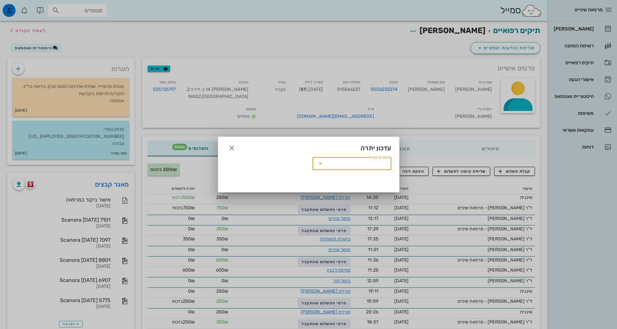
click at [343, 165] on input "סוג עדכון" at bounding box center [356, 163] width 62 height 10
drag, startPoint x: 229, startPoint y: 148, endPoint x: 234, endPoint y: 150, distance: 5.7
click at [230, 148] on icon "button" at bounding box center [232, 148] width 8 height 8
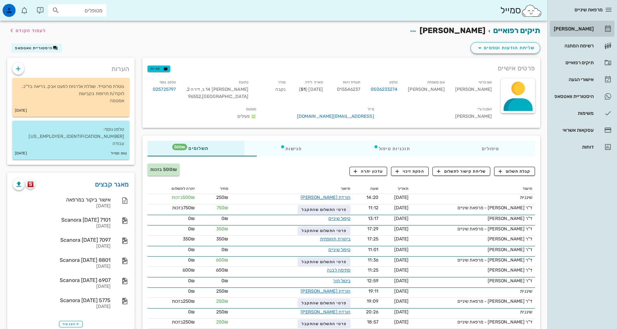
click at [585, 23] on link "[PERSON_NAME]" at bounding box center [582, 29] width 65 height 16
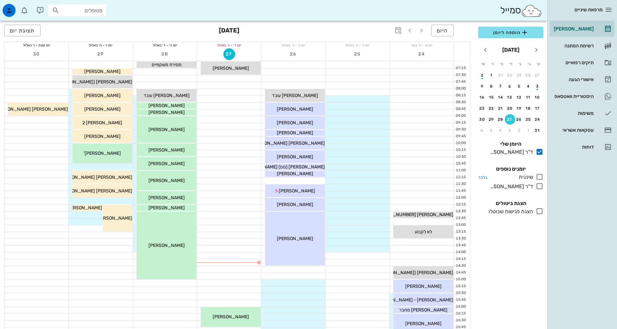
click at [541, 177] on icon at bounding box center [540, 177] width 8 height 8
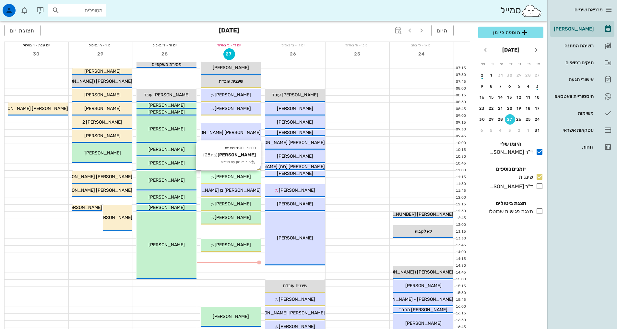
click at [243, 183] on div "11:00 - 11:30 שיננית [PERSON_NAME] (בת 28 ) תור ראשון עם שיננית [PERSON_NAME]" at bounding box center [231, 177] width 60 height 13
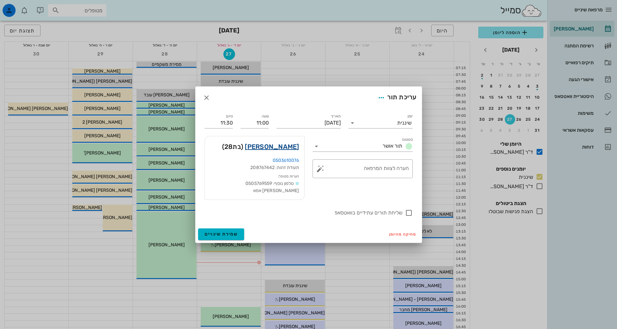
click at [289, 149] on link "[PERSON_NAME]" at bounding box center [272, 146] width 54 height 10
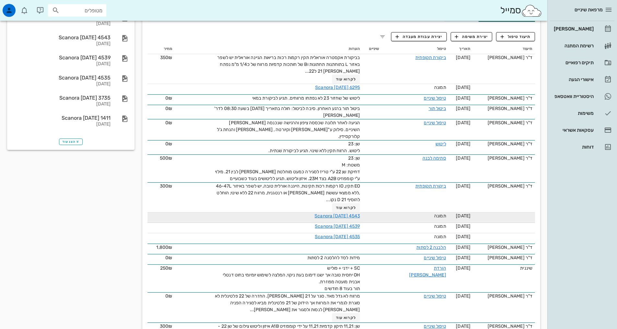
scroll to position [130, 0]
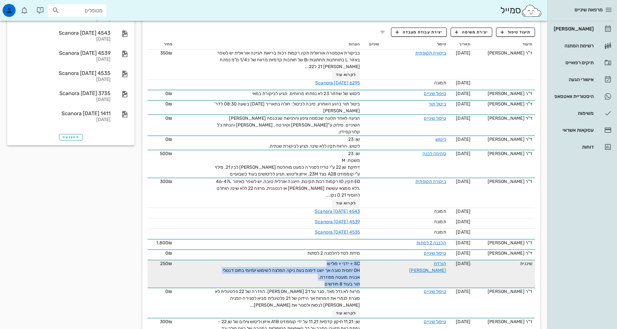
drag, startPoint x: 304, startPoint y: 277, endPoint x: 357, endPoint y: 267, distance: 53.1
click at [357, 267] on tr "שיננית [DATE] הורדת [PERSON_NAME] SC + ידני + פוליש OH יחסית טובה אך ישנו דימום…" at bounding box center [340, 274] width 387 height 28
click at [329, 266] on div "SC + ידני + פוליש OH יחסית טובה אך ישנו דימום בעת ניקוי, המלצה לשימוש יומיומי ב…" at bounding box center [287, 273] width 146 height 27
drag, startPoint x: 329, startPoint y: 266, endPoint x: 315, endPoint y: 272, distance: 14.7
click at [315, 272] on span "SC + ידני + פוליש OH יחסית טובה אך ישנו דימום בעת ניקוי, המלצה לשימוש יומיומי ב…" at bounding box center [291, 274] width 137 height 26
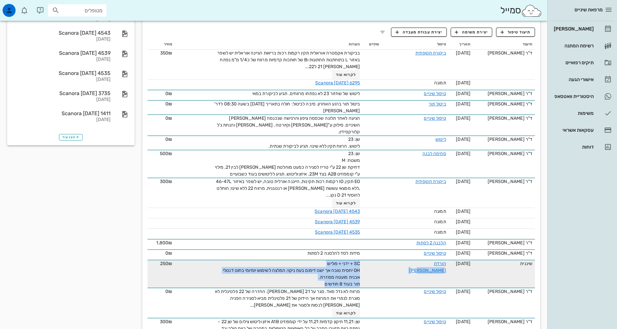
drag, startPoint x: 313, startPoint y: 274, endPoint x: 361, endPoint y: 260, distance: 50.7
click at [368, 260] on tr "שיננית [DATE] הורדת [PERSON_NAME] SC + ידני + פוליש OH יחסית טובה אך ישנו דימום…" at bounding box center [340, 274] width 387 height 28
copy tr "הורדת [PERSON_NAME] SC + ידני + פוליש OH יחסית טובה אך ישנו דימום בעת ניקוי, המ…"
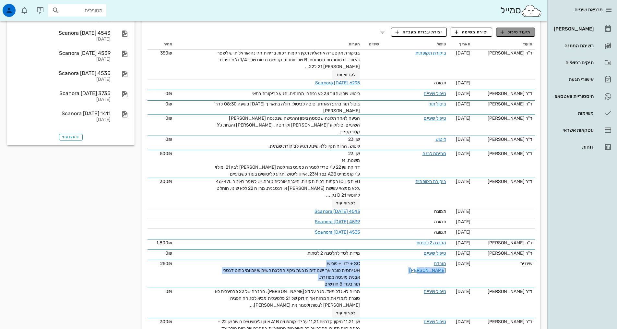
click at [512, 29] on span "תיעוד טיפול" at bounding box center [516, 32] width 30 height 6
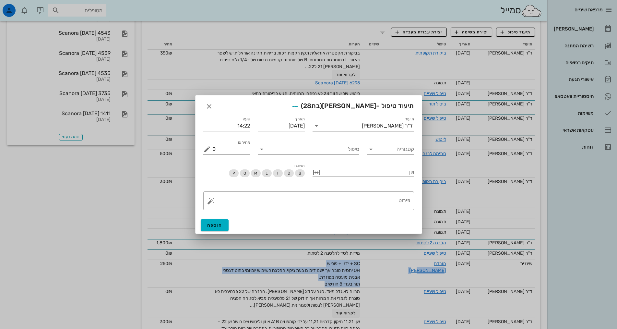
click at [386, 124] on div "ד"ר [PERSON_NAME]" at bounding box center [387, 126] width 51 height 6
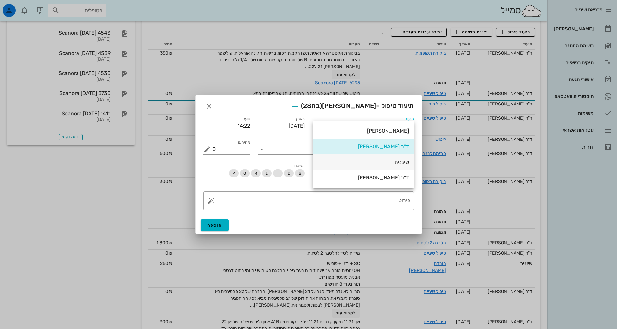
click at [404, 163] on div "שיננית" at bounding box center [363, 162] width 91 height 6
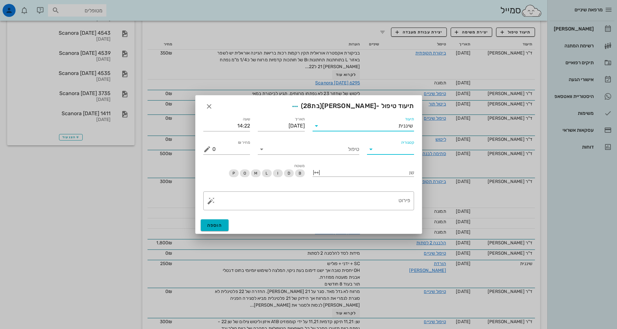
click at [384, 148] on input "קטגוריה" at bounding box center [395, 149] width 37 height 10
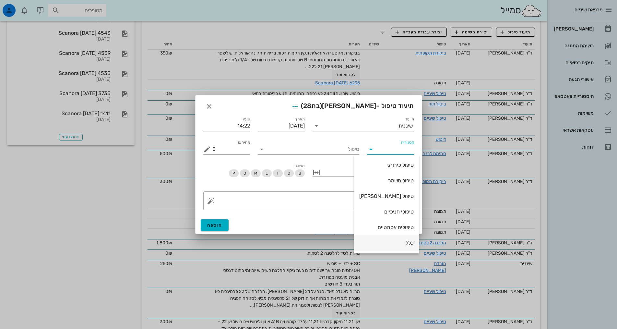
scroll to position [62, 0]
drag, startPoint x: 396, startPoint y: 212, endPoint x: 343, endPoint y: 142, distance: 88.2
click at [395, 209] on div "שיננית" at bounding box center [386, 211] width 54 height 6
type input "שיננית"
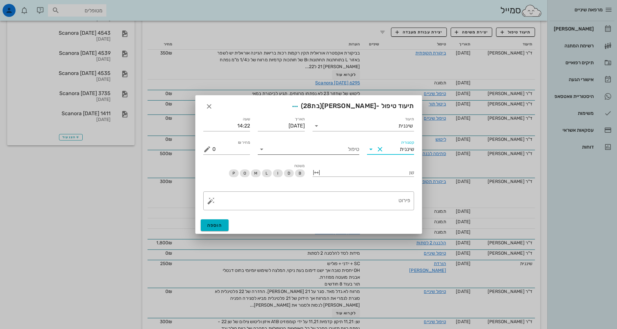
click at [347, 150] on input "טיפול" at bounding box center [313, 149] width 92 height 10
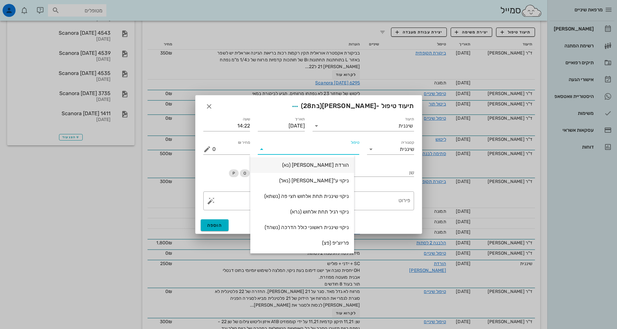
click at [349, 167] on div "הורדת [PERSON_NAME] (נא)" at bounding box center [301, 165] width 93 height 6
type input "250"
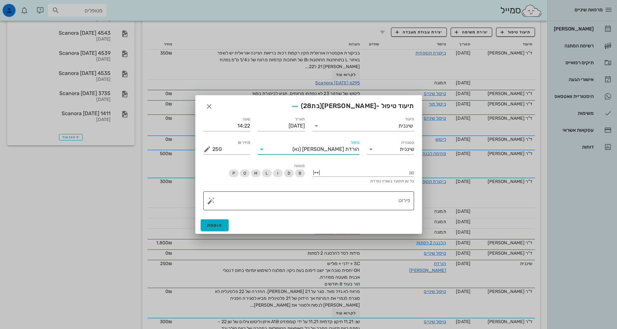
click at [370, 195] on textarea "פירוט" at bounding box center [311, 203] width 198 height 16
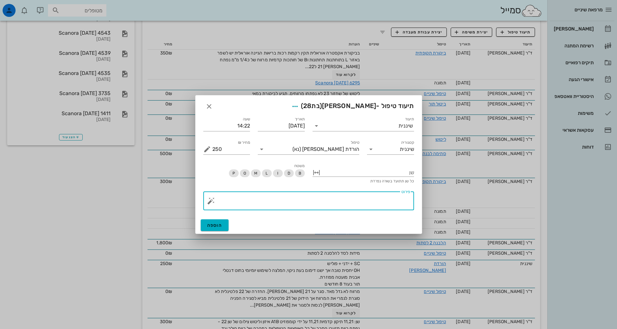
paste textarea "SC + ידני + פוליש OH יחסית טובה אך ישנו דימום בעת ניקוי, המלצה לשימוש יומיומי ב…"
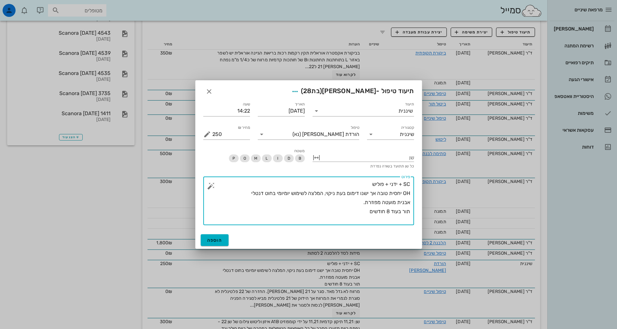
drag, startPoint x: 398, startPoint y: 192, endPoint x: 419, endPoint y: 191, distance: 20.5
click at [419, 191] on div "תיעוד שיננית תאריך [DATE] שעה 14:22 קטגוריה שיננית טיפול הורדת [PERSON_NAME] (נ…" at bounding box center [308, 164] width 226 height 135
drag, startPoint x: 352, startPoint y: 212, endPoint x: 359, endPoint y: 211, distance: 6.5
click at [354, 212] on textarea "ידני + פוליש OH יחסית טובה אך ישנו דימום בעת ניקוי, המלצה לשימוש יומיומי בחוט ד…" at bounding box center [311, 202] width 198 height 45
click at [389, 220] on textarea "ידני + פוליש OH יחסית טובה אך ישנו דימום בעת ניקוי, המלצה לשימוש יומיומי בחוט ד…" at bounding box center [311, 202] width 198 height 45
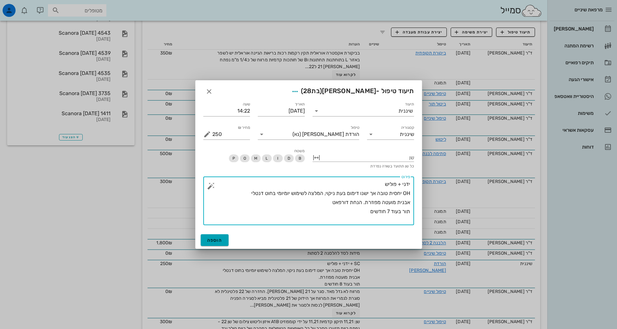
type textarea "ידני + פוליש OH יחסית טובה אך ישנו דימום בעת ניקוי, המלצה לשימוש יומיומי בחוט ד…"
click at [228, 242] on button "הוספה" at bounding box center [215, 240] width 28 height 12
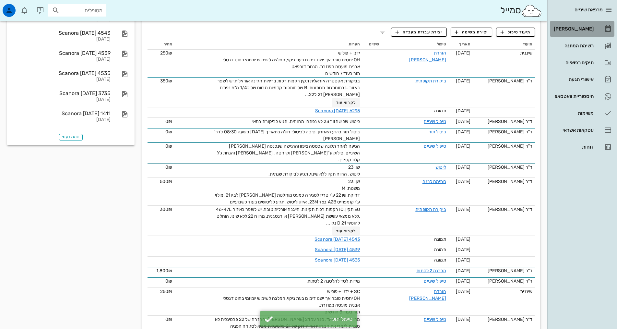
click at [578, 28] on div "[PERSON_NAME]" at bounding box center [572, 28] width 41 height 5
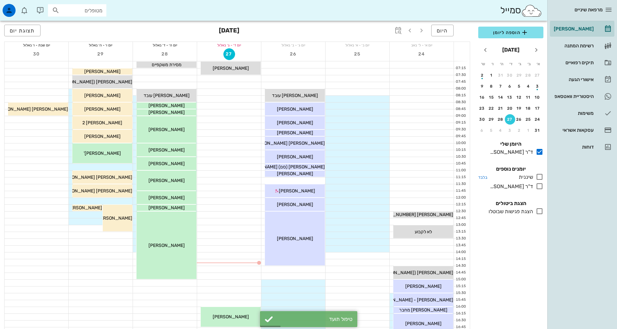
click at [540, 179] on icon at bounding box center [540, 177] width 8 height 8
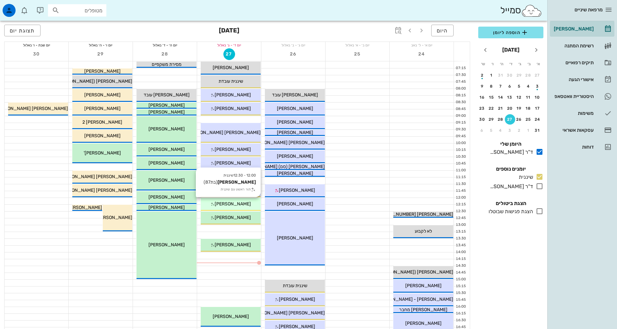
click at [233, 205] on span "[PERSON_NAME]" at bounding box center [233, 204] width 36 height 6
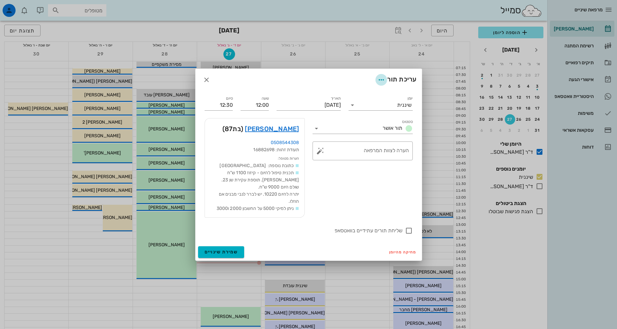
click at [380, 80] on icon "button" at bounding box center [381, 80] width 8 height 8
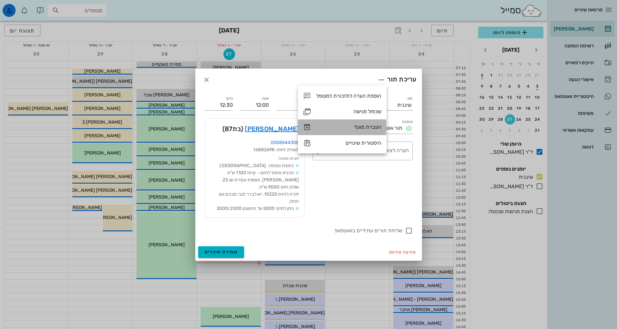
click at [374, 127] on div "העברת מועד" at bounding box center [348, 127] width 65 height 6
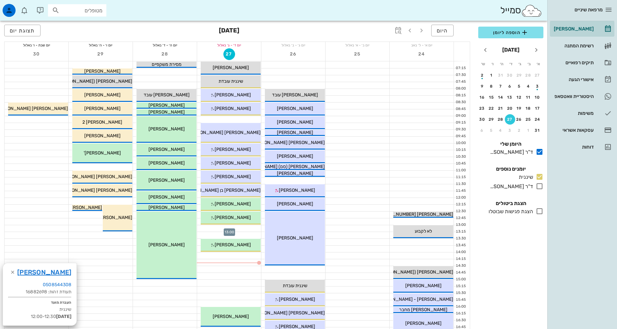
click at [234, 227] on div at bounding box center [229, 228] width 64 height 6
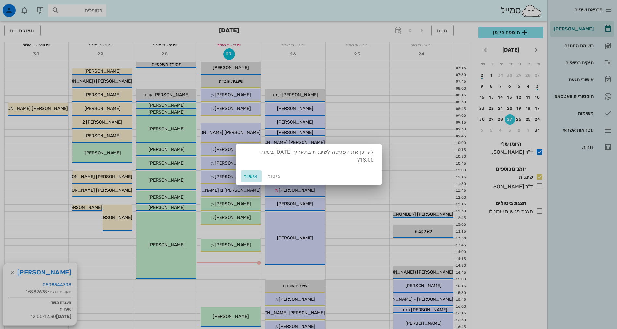
click at [254, 176] on span "אישור" at bounding box center [251, 176] width 16 height 6
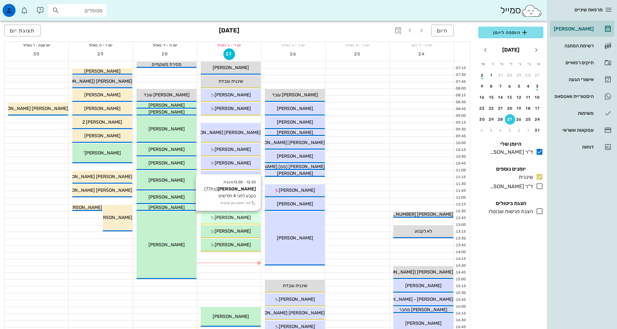
click at [248, 219] on div "[PERSON_NAME]" at bounding box center [231, 217] width 60 height 7
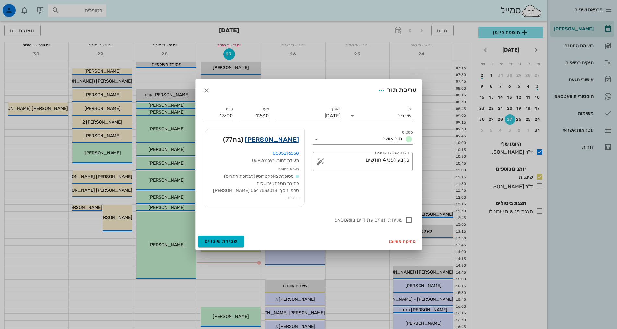
click at [288, 145] on link "[PERSON_NAME]" at bounding box center [272, 139] width 54 height 10
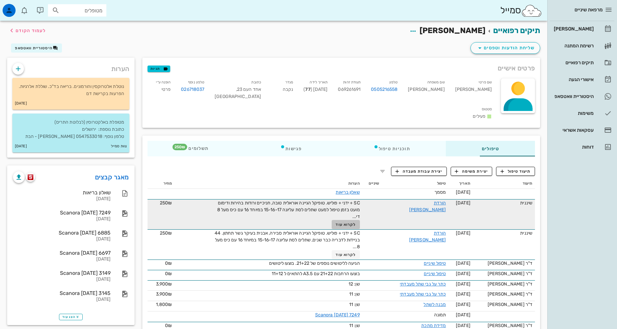
click at [336, 222] on span "לקרוא עוד" at bounding box center [346, 224] width 20 height 5
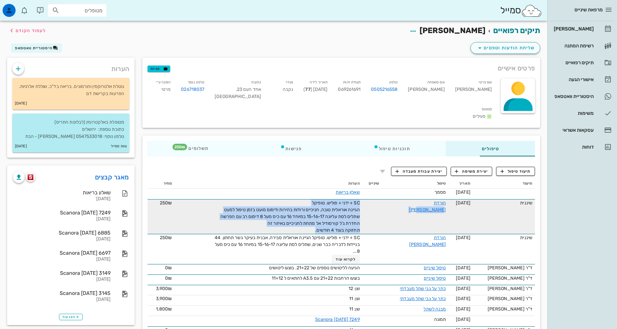
drag, startPoint x: 297, startPoint y: 218, endPoint x: 370, endPoint y: 208, distance: 73.7
click at [370, 208] on tr "שיננית [DATE] הורדת [PERSON_NAME] SC + ידני + פוליש. טופיקל הגיינה אוראלית טובה…" at bounding box center [340, 216] width 387 height 35
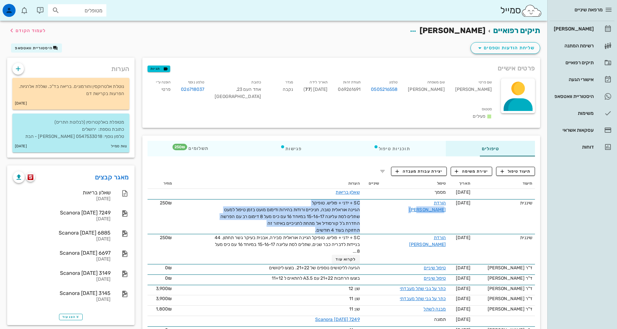
copy tr "הורדת [PERSON_NAME] SC + ידני + פוליש. טופיקל הגיינה אוראלית טובה, חניכיים ורוד…"
click at [515, 168] on span "תיעוד טיפול" at bounding box center [516, 171] width 30 height 6
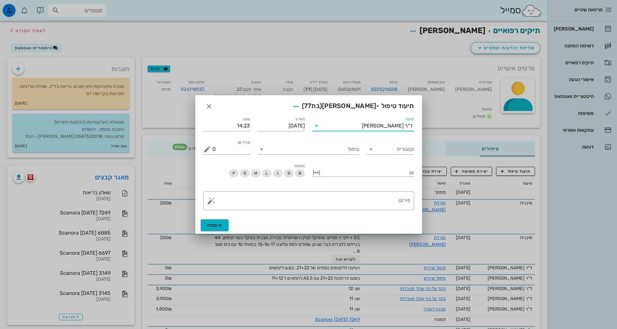
click at [362, 127] on input "תיעוד" at bounding box center [342, 126] width 40 height 10
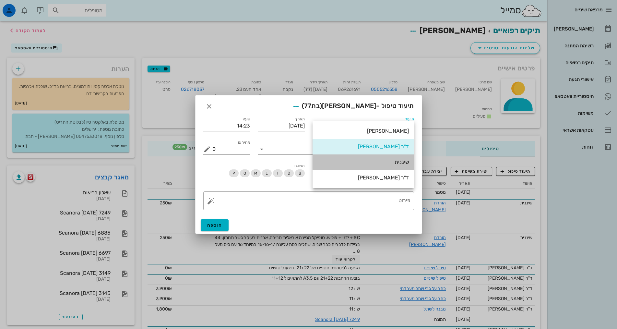
click at [400, 162] on div "שיננית" at bounding box center [363, 162] width 91 height 6
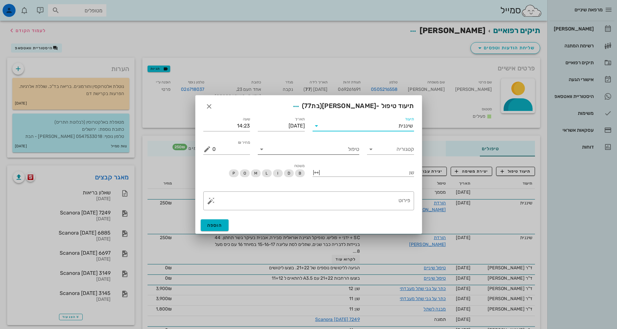
click at [345, 150] on input "טיפול" at bounding box center [313, 149] width 92 height 10
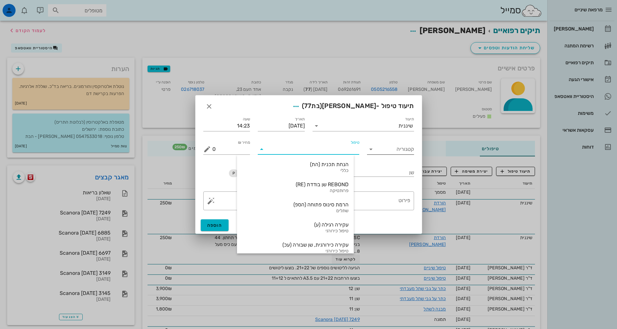
click at [412, 152] on input "קטגוריה" at bounding box center [395, 149] width 37 height 10
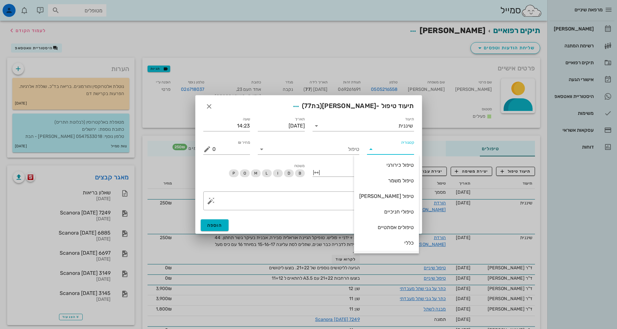
scroll to position [62, 0]
click at [406, 211] on div "שיננית" at bounding box center [386, 211] width 54 height 6
type input "שיננית"
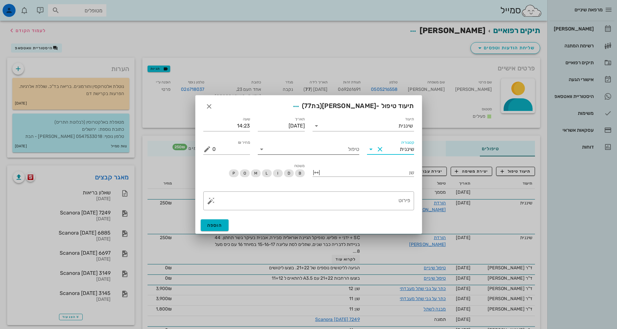
click at [355, 150] on input "טיפול" at bounding box center [313, 149] width 92 height 10
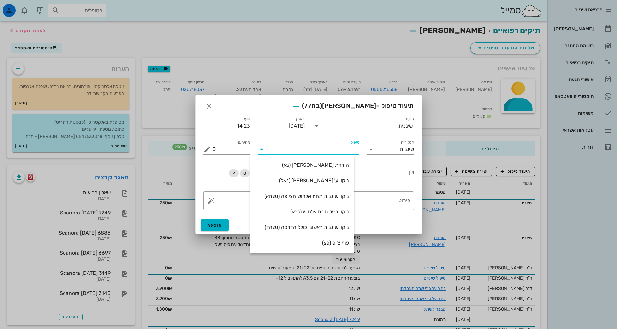
click at [348, 164] on div "הורדת [PERSON_NAME] (נא)" at bounding box center [301, 165] width 93 height 6
type input "250"
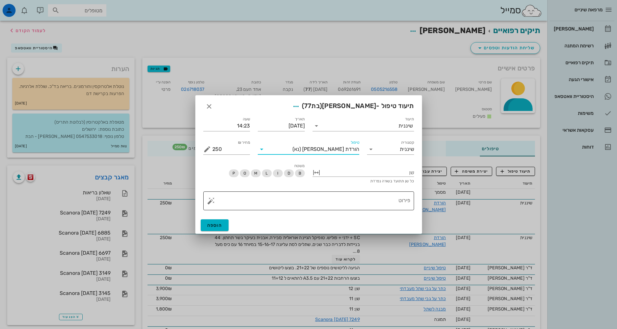
click at [365, 193] on div "פירוט" at bounding box center [311, 200] width 198 height 19
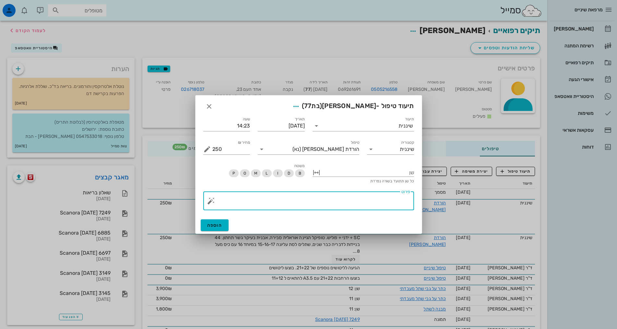
drag, startPoint x: 367, startPoint y: 192, endPoint x: 370, endPoint y: 203, distance: 11.4
click at [370, 205] on textarea "פירוט" at bounding box center [311, 203] width 198 height 16
paste textarea "SC + ידני + פוליש. טופיקל הגיינה אוראלית טובה, חניכיים ורודות בהירות ודימום מוע…"
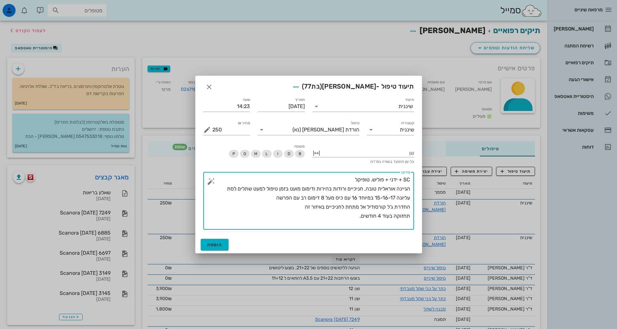
drag, startPoint x: 366, startPoint y: 196, endPoint x: 376, endPoint y: 195, distance: 9.4
click at [376, 195] on textarea "SC + ידני + פוליש. טופיקל הגיינה אוראלית טובה, חניכיים ורודות בהירות ודימום מוע…" at bounding box center [311, 202] width 198 height 54
drag, startPoint x: 360, startPoint y: 197, endPoint x: 251, endPoint y: 198, distance: 108.6
click at [251, 198] on textarea "SC + ידני + פוליש. טופיקל הגיינה אוראלית סבירה, חניכיים ורודות בהירות ודימום מו…" at bounding box center [311, 202] width 198 height 54
drag, startPoint x: 275, startPoint y: 198, endPoint x: 212, endPoint y: 202, distance: 62.7
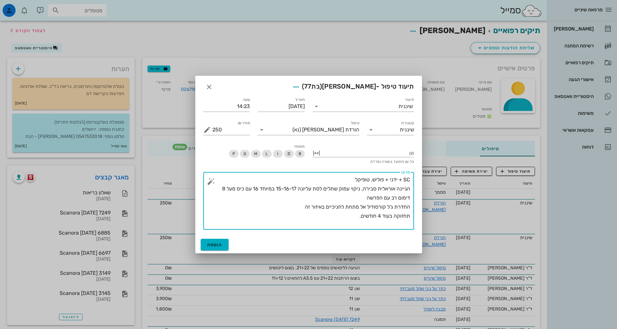
click at [212, 202] on textarea "SC + ידני + פוליש. טופיקל הגיינה אוראלית סבירה, ניקוי עמוק שתלים לסת עליונה 15-…" at bounding box center [311, 202] width 198 height 54
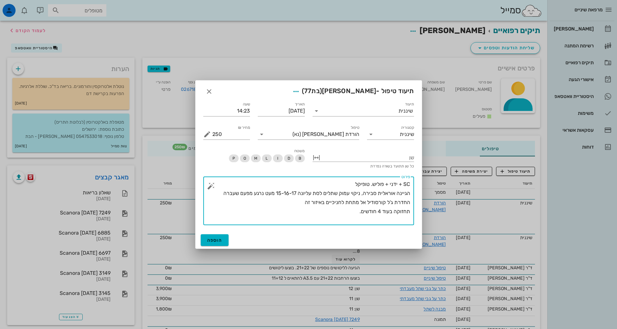
drag, startPoint x: 300, startPoint y: 212, endPoint x: 428, endPoint y: 210, distance: 128.1
type textarea "SC + ידני + פוליש. טופיקל הגיינה אוראלית סבירה, ניקוי עמוק שתלים לסת עליונה 15-…"
click at [225, 240] on button "הוספה" at bounding box center [215, 240] width 28 height 12
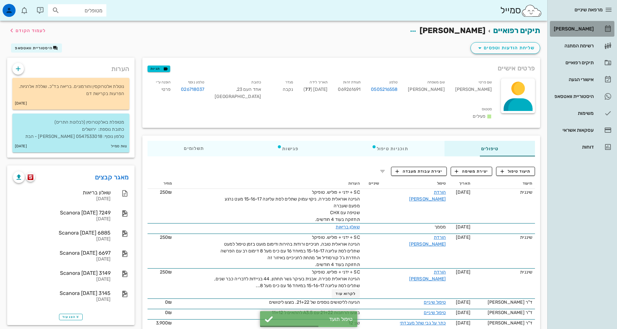
click at [590, 24] on div "[PERSON_NAME]" at bounding box center [572, 29] width 41 height 10
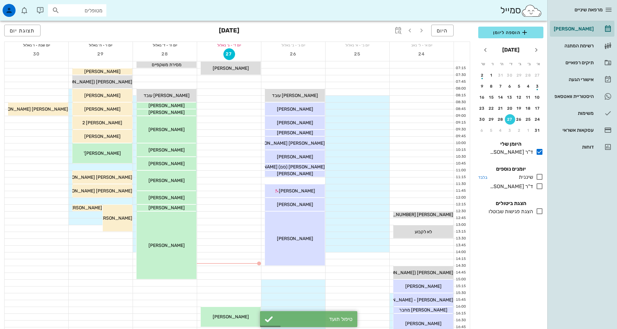
click at [540, 177] on icon at bounding box center [540, 177] width 8 height 8
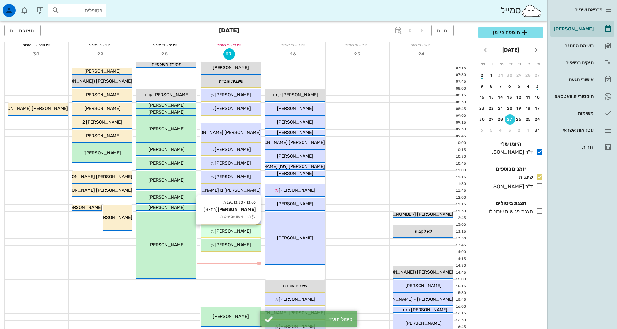
click at [229, 230] on span "[PERSON_NAME]" at bounding box center [233, 231] width 36 height 6
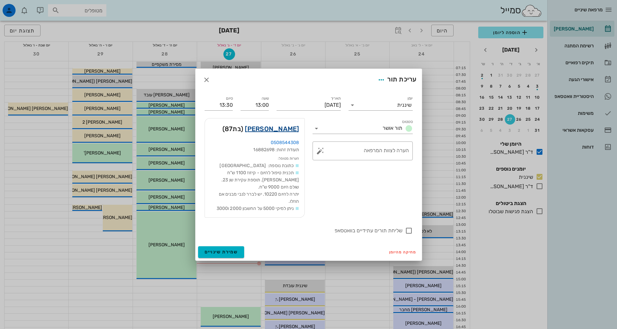
click at [285, 128] on link "[PERSON_NAME]" at bounding box center [272, 129] width 54 height 10
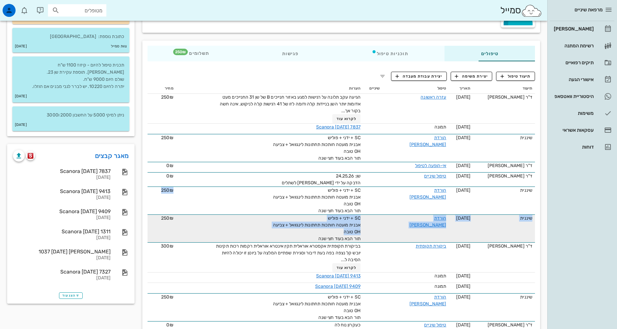
scroll to position [97, 0]
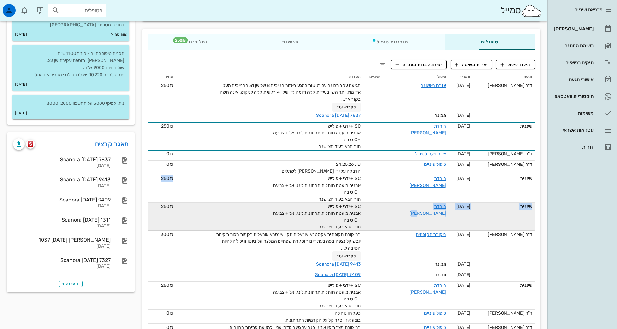
drag, startPoint x: 289, startPoint y: 229, endPoint x: 372, endPoint y: 203, distance: 86.4
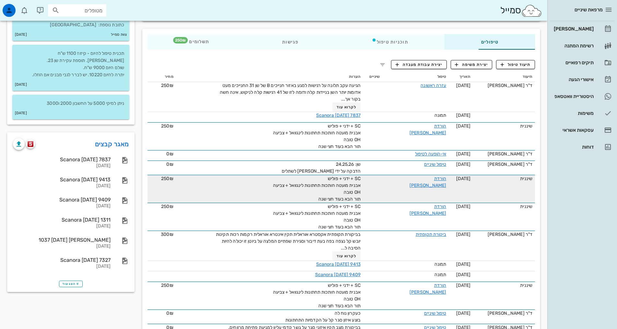
click at [298, 190] on div "SC + ידני + פוליש אבנית מועטה חותכות תחתונות לינגוואל + צביעה OH טובה תור הבא ב…" at bounding box center [288, 188] width 146 height 27
drag, startPoint x: 284, startPoint y: 195, endPoint x: 329, endPoint y: 187, distance: 46.0
click at [343, 180] on tr "שיננית [DATE] הורדת [PERSON_NAME] SC + ידני + פוליש אבנית מועטה חותכות תחתונות …" at bounding box center [340, 189] width 387 height 28
click at [290, 197] on div "SC + ידני + פוליש אבנית מועטה חותכות תחתונות לינגוואל + צביעה OH טובה תור הבא ב…" at bounding box center [288, 188] width 146 height 27
drag, startPoint x: 289, startPoint y: 199, endPoint x: 348, endPoint y: 183, distance: 61.0
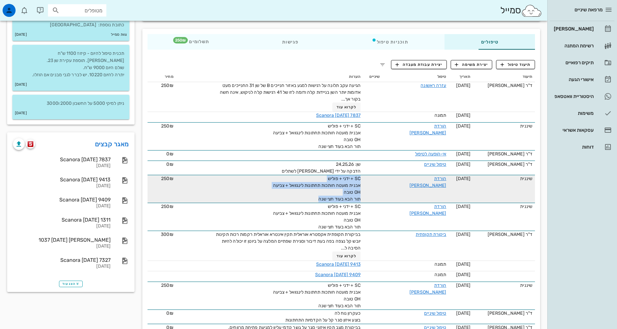
click at [348, 183] on tr "שיננית [DATE] הורדת [PERSON_NAME] SC + ידני + פוליש אבנית מועטה חותכות תחתונות …" at bounding box center [340, 189] width 387 height 28
copy span "SC + ידני + פוליש אבנית מועטה חותכות תחתונות לינגוואל + צביעה OH טובה תור הבא ב…"
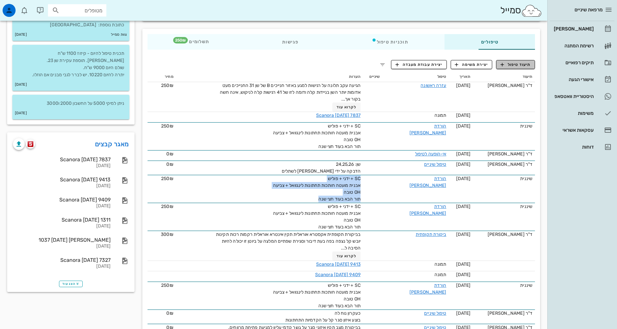
click at [516, 63] on span "תיעוד טיפול" at bounding box center [516, 65] width 30 height 6
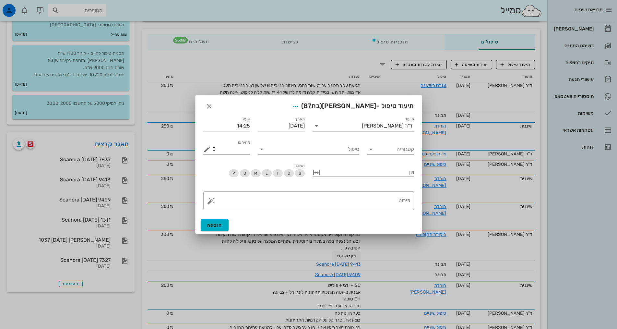
click at [362, 125] on input "תיעוד" at bounding box center [342, 126] width 40 height 10
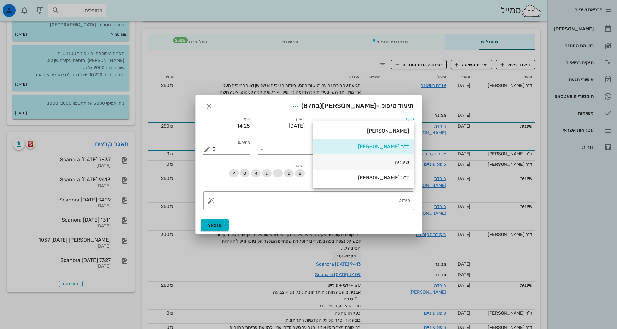
click at [397, 161] on div "שיננית" at bounding box center [363, 162] width 91 height 6
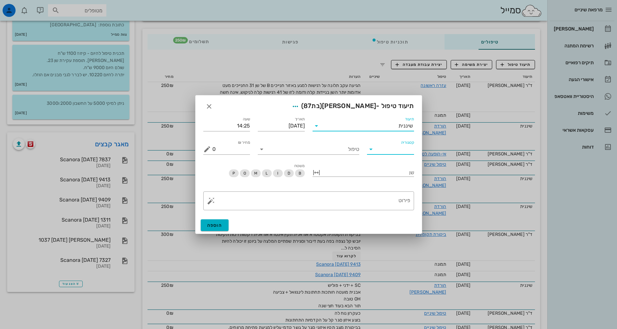
click at [401, 152] on input "קטגוריה" at bounding box center [395, 149] width 37 height 10
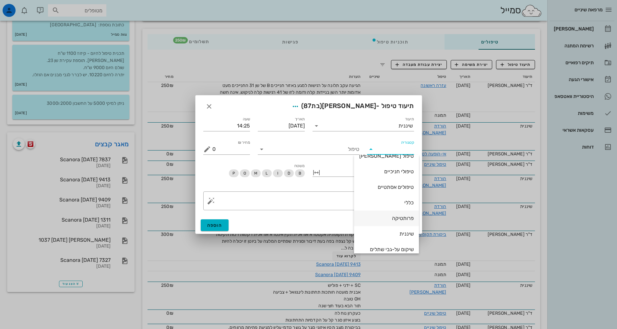
scroll to position [62, 0]
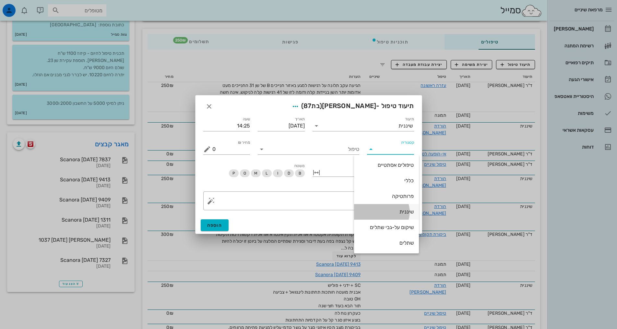
click at [401, 206] on div "שיננית" at bounding box center [386, 212] width 54 height 14
type input "שיננית"
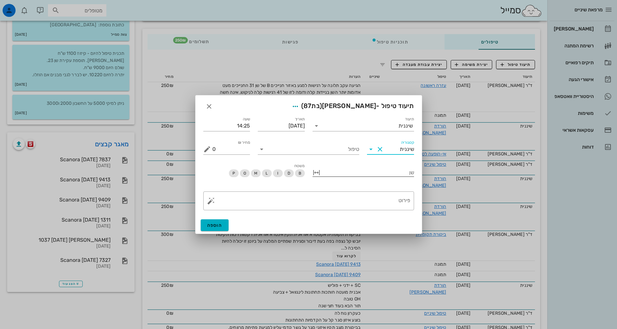
click at [355, 151] on input "טיפול" at bounding box center [313, 149] width 92 height 10
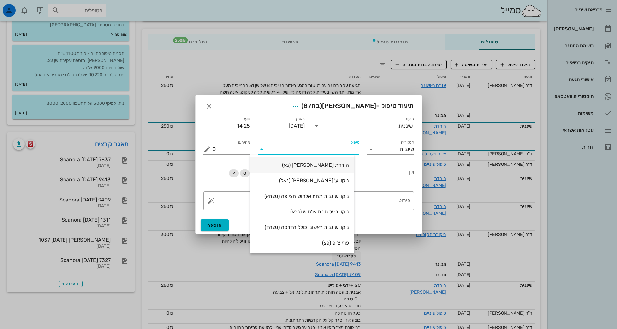
click at [349, 165] on div "הורדת [PERSON_NAME] (נא)" at bounding box center [301, 165] width 93 height 6
type input "250"
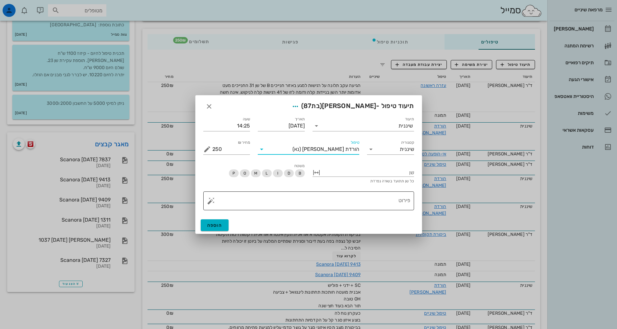
click at [360, 196] on textarea "פירוט" at bounding box center [311, 203] width 198 height 16
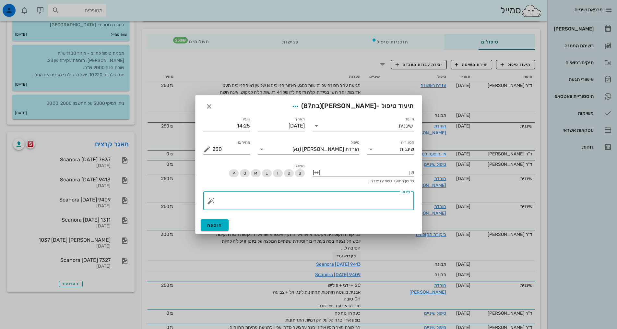
paste textarea "SC + ידני + פוליש אבנית מועטה חותכות תחתונות לינגוואל + צביעה OH טובה תור הבא ב…"
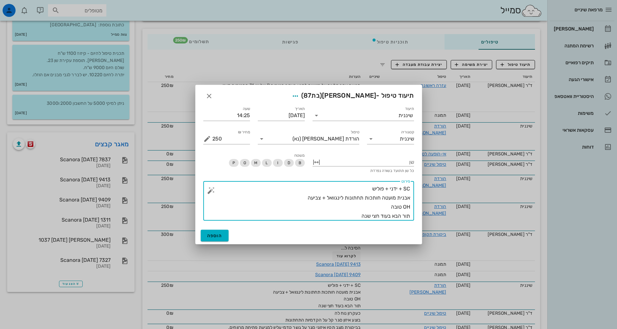
drag, startPoint x: 384, startPoint y: 207, endPoint x: 411, endPoint y: 207, distance: 26.6
click at [411, 207] on div "​ פירוט SC + ידני + פוליש אבנית מועטה חותכות תחתונות לינגוואל + צביעה OH טובה ת…" at bounding box center [308, 201] width 211 height 40
click at [358, 217] on textarea "SC + ידני + פוליש אבנית מועטה חותכות תחתונות לינגוואל + צביעה סינוס טראקט מתחת …" at bounding box center [311, 202] width 198 height 36
type textarea "SC + ידני + פוליש אבנית מועטה חותכות תחתונות לינגוואל + צביעה סינוס טראקט מתחת …"
click at [219, 234] on span "הוספה" at bounding box center [214, 236] width 15 height 6
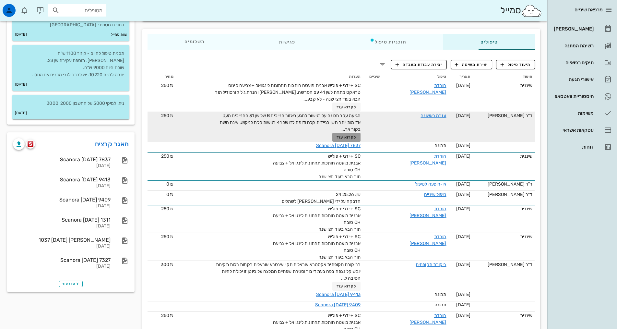
click at [332, 133] on button "לקרוא עוד" at bounding box center [346, 137] width 28 height 9
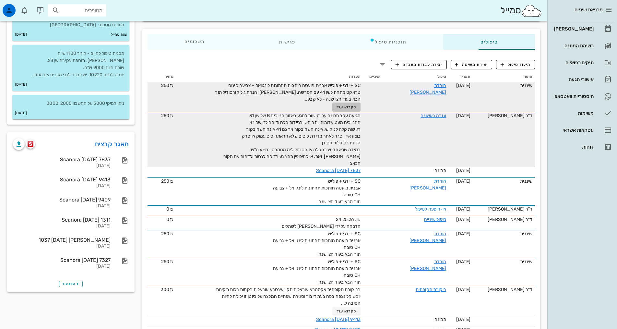
click at [333, 109] on button "לקרוא עוד" at bounding box center [346, 106] width 28 height 9
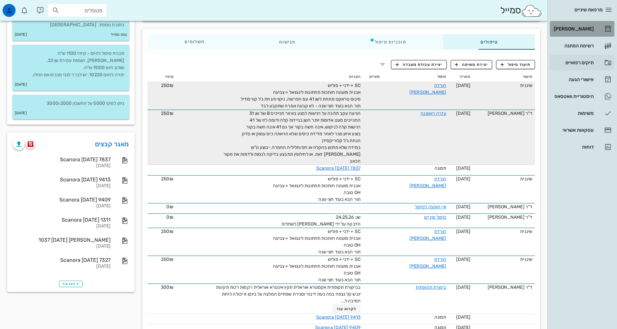
drag, startPoint x: 587, startPoint y: 30, endPoint x: 564, endPoint y: 59, distance: 37.1
click at [587, 31] on div "[PERSON_NAME]" at bounding box center [572, 28] width 41 height 5
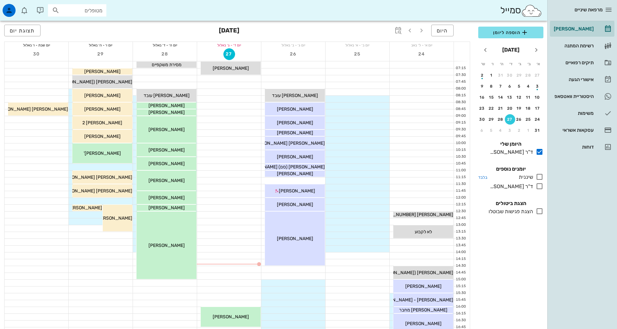
click at [539, 178] on icon at bounding box center [540, 177] width 8 height 8
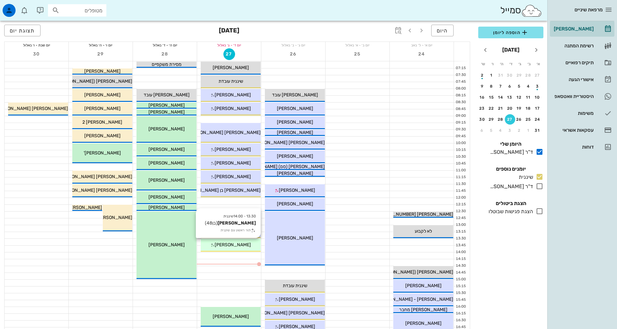
click at [247, 244] on div "[PERSON_NAME]" at bounding box center [231, 244] width 60 height 7
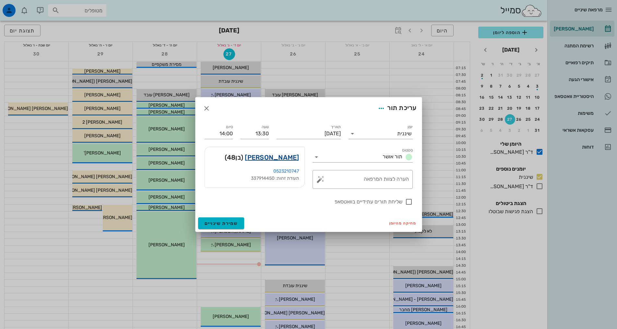
click at [285, 161] on link "[PERSON_NAME]" at bounding box center [272, 157] width 54 height 10
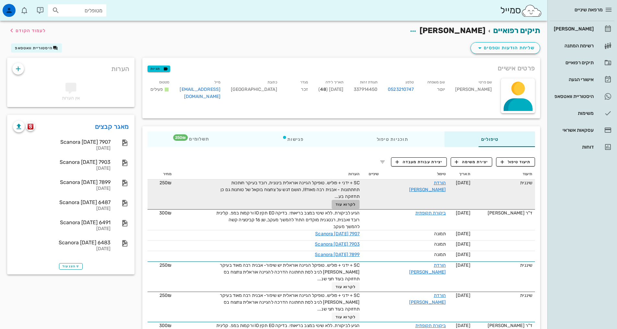
click at [341, 204] on span "לקרוא עוד" at bounding box center [346, 204] width 20 height 5
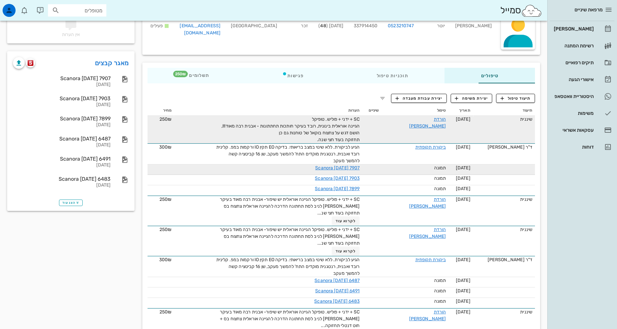
scroll to position [65, 0]
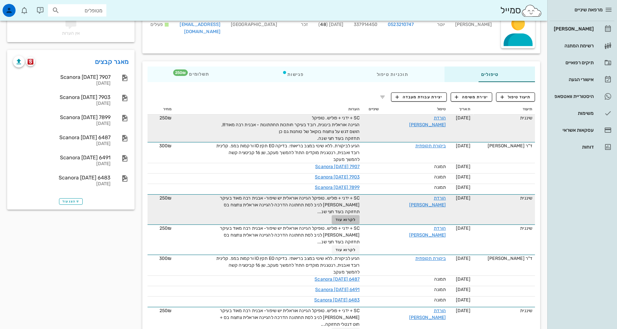
click at [342, 217] on span "לקרוא עוד" at bounding box center [346, 219] width 20 height 5
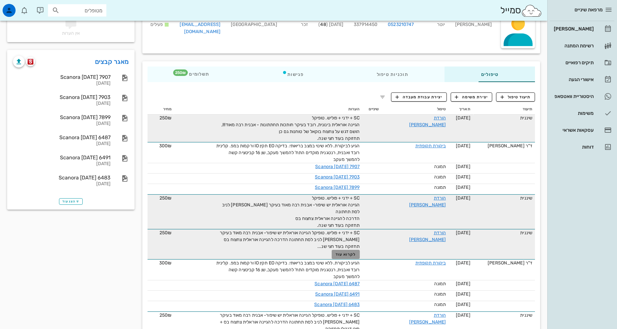
click at [336, 252] on span "לקרוא עוד" at bounding box center [346, 254] width 20 height 5
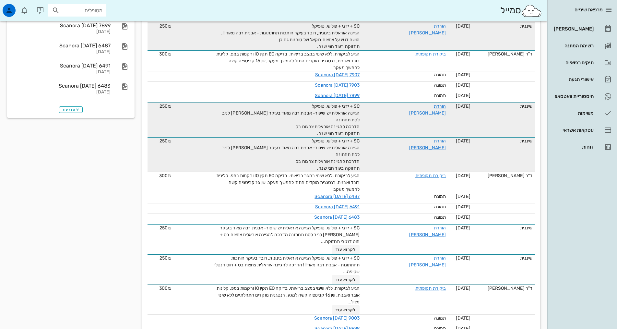
scroll to position [162, 0]
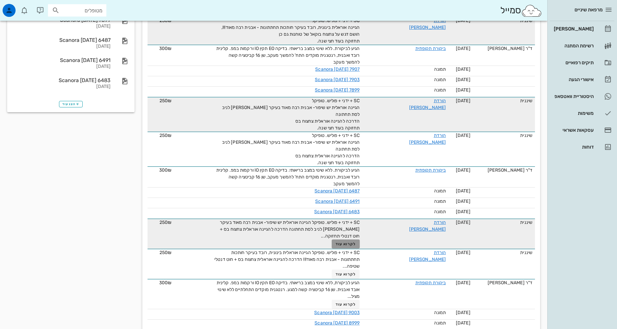
click at [336, 242] on span "לקרוא עוד" at bounding box center [346, 244] width 20 height 5
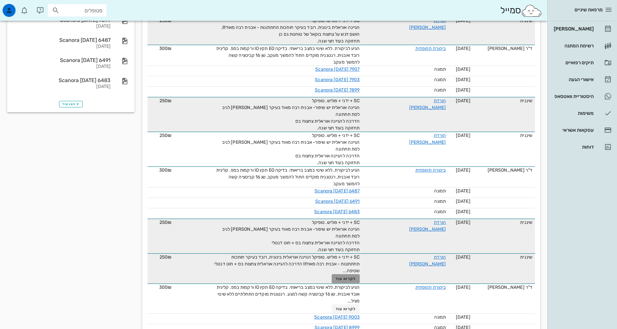
click at [337, 274] on button "לקרוא עוד" at bounding box center [346, 278] width 28 height 9
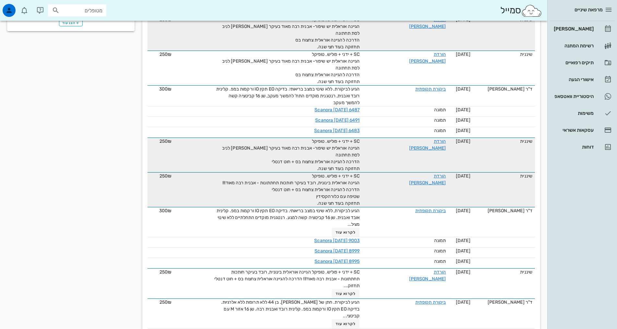
scroll to position [259, 0]
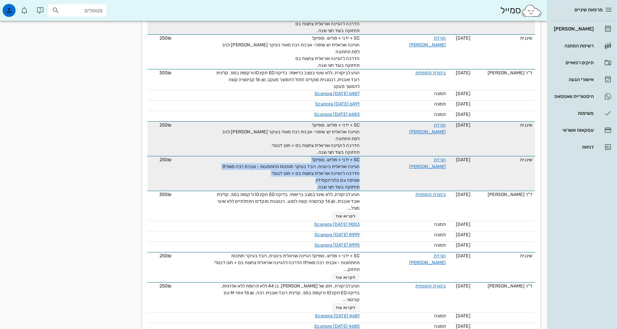
drag, startPoint x: 305, startPoint y: 167, endPoint x: 363, endPoint y: 142, distance: 63.1
click at [363, 156] on tr "שיננית [DATE] הורדת [PERSON_NAME] SC + ידני + פוליש. טופיקל הגיינה אוראלית בינו…" at bounding box center [340, 173] width 387 height 35
copy span "SC + ידני + פוליש. טופיקל הגיינה אוראלית בינונית, רובד בעיקר חותכות תחתתונות - …"
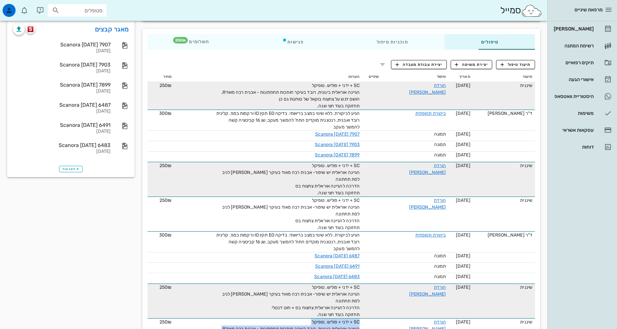
scroll to position [0, 0]
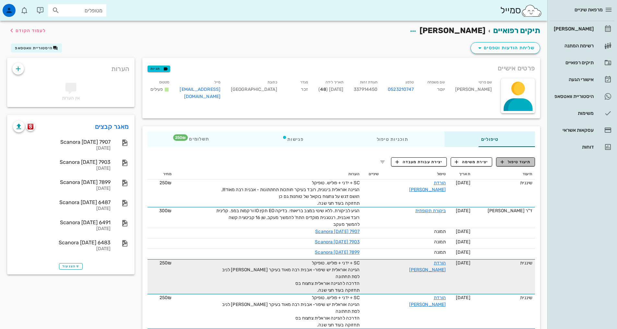
click at [518, 162] on span "תיעוד טיפול" at bounding box center [516, 162] width 30 height 6
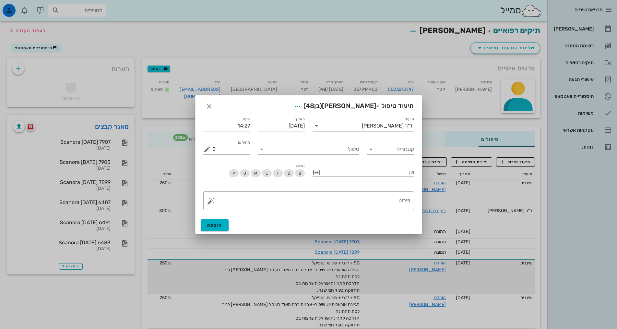
click at [395, 128] on div "ד"ר [PERSON_NAME]" at bounding box center [387, 126] width 51 height 6
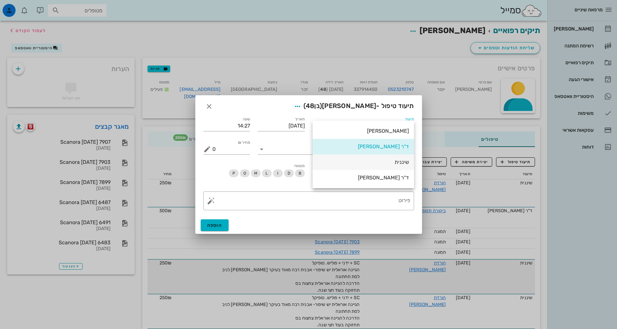
click at [400, 161] on div "שיננית" at bounding box center [363, 162] width 91 height 6
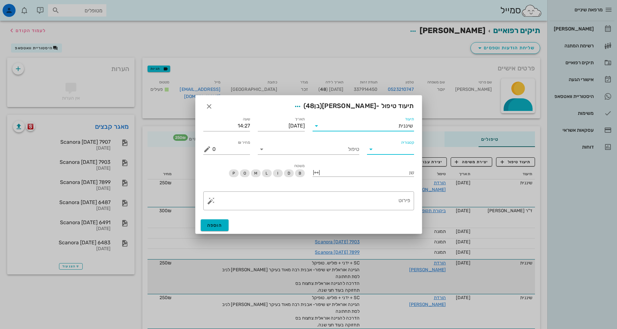
click at [391, 148] on input "קטגוריה" at bounding box center [395, 149] width 37 height 10
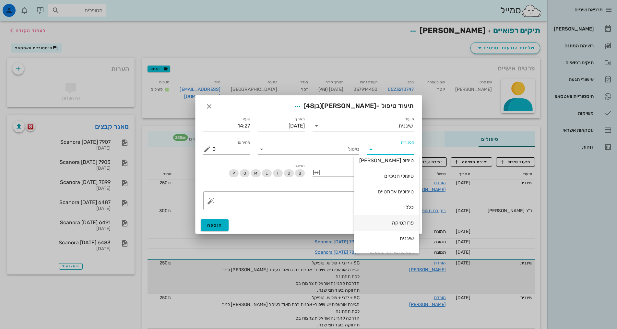
scroll to position [62, 0]
click at [401, 213] on div "שיננית" at bounding box center [386, 211] width 54 height 6
type input "שיננית"
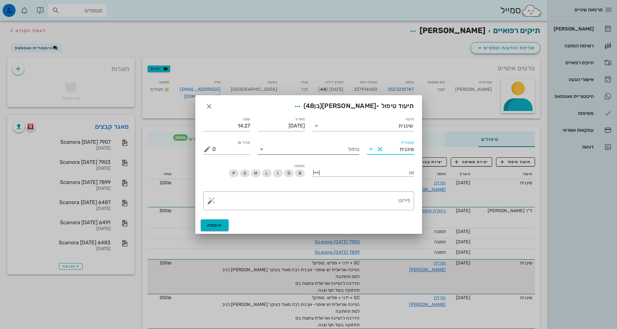
click at [351, 151] on input "טיפול" at bounding box center [313, 149] width 92 height 10
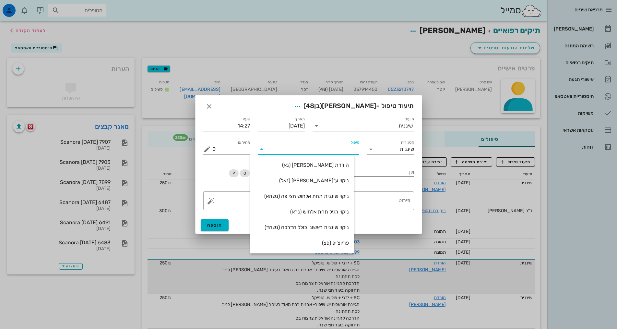
click at [345, 165] on div "הורדת [PERSON_NAME] (נא)" at bounding box center [301, 165] width 93 height 6
type input "250"
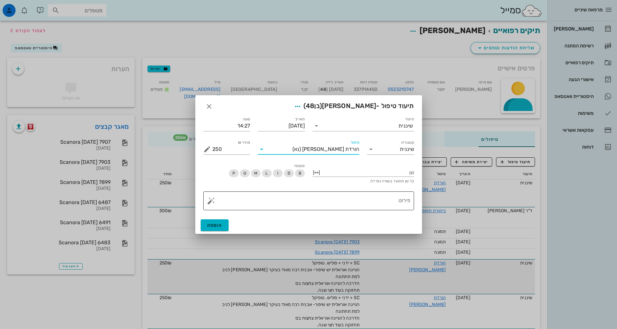
click at [359, 199] on textarea "פירוט" at bounding box center [311, 203] width 198 height 16
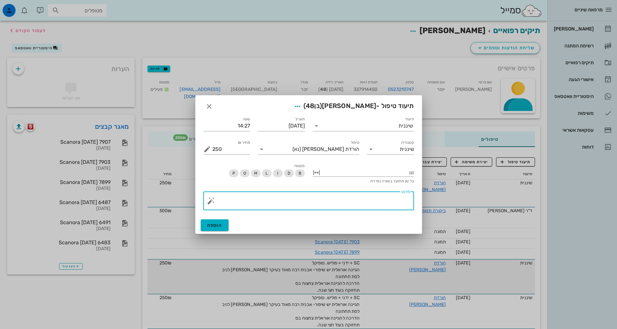
paste textarea "SC + ידני + פוליש. טופיקל הגיינה אוראלית בינונית, רובד בעיקר חותכות תחתתונות - …"
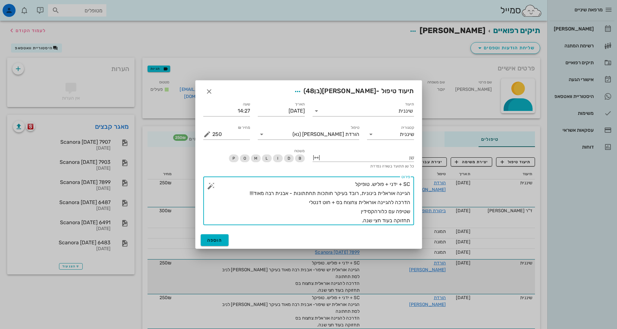
drag, startPoint x: 292, startPoint y: 194, endPoint x: 219, endPoint y: 195, distance: 72.9
click at [219, 195] on textarea "SC + ידני + פוליש. טופיקל הגיינה אוראלית בינונית, רובד בעיקר חותכות תחתתונות - …" at bounding box center [311, 202] width 198 height 45
type textarea "SC + ידני + פוליש. טופיקל הגיינה אוראלית בינונית, רובד בעיקר חותכות תחתתונות -א…"
click at [212, 240] on span "הוספה" at bounding box center [214, 240] width 15 height 6
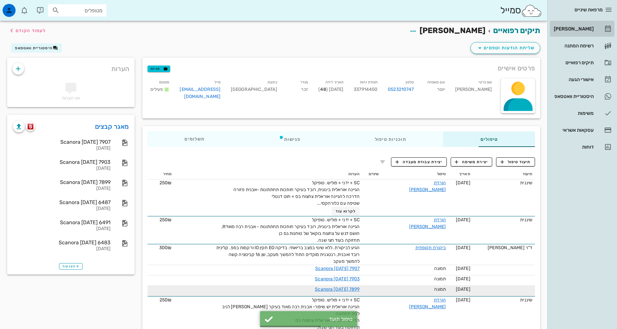
click at [586, 30] on div "[PERSON_NAME]" at bounding box center [572, 28] width 41 height 5
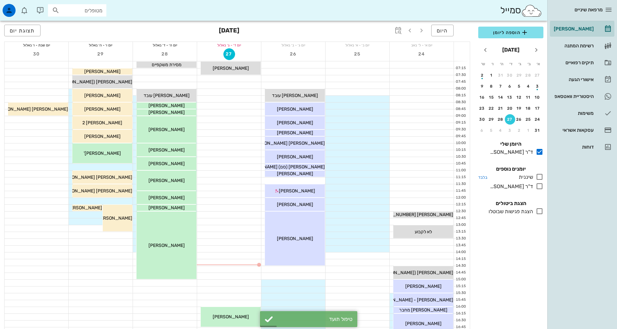
click at [539, 175] on icon at bounding box center [540, 177] width 8 height 8
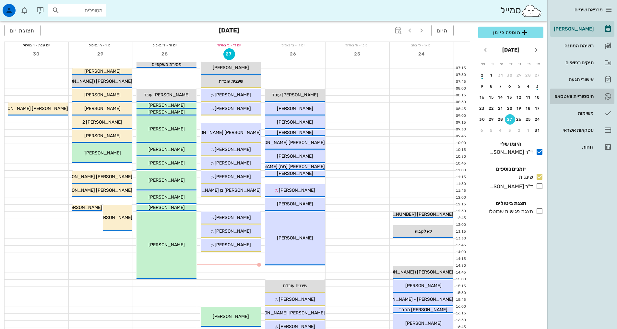
click at [574, 96] on div "היסטוריית וואטסאפ" at bounding box center [572, 96] width 41 height 5
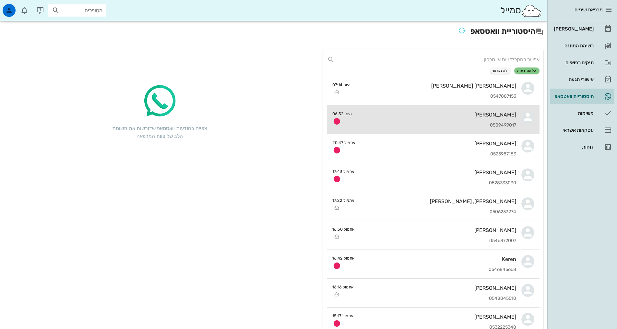
click at [480, 119] on div "[PERSON_NAME] 0509499017" at bounding box center [436, 119] width 159 height 29
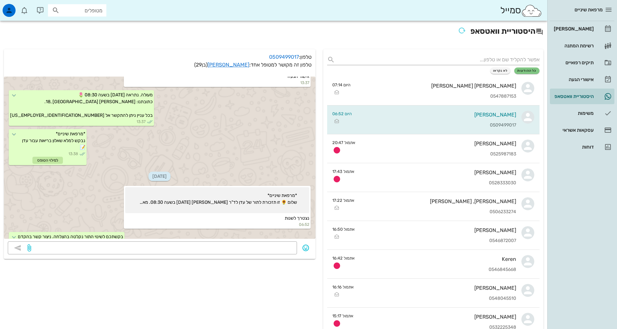
scroll to position [114, 0]
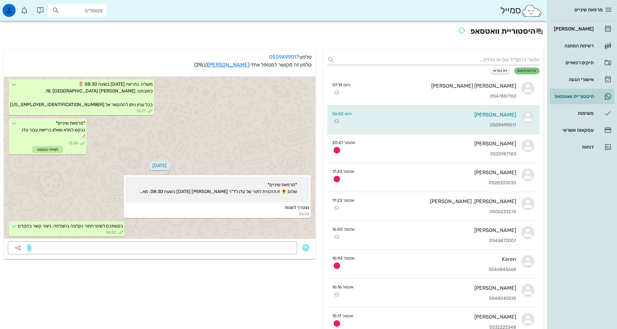
click at [188, 255] on div "​" at bounding box center [160, 250] width 312 height 18
click at [188, 248] on textarea at bounding box center [162, 248] width 261 height 10
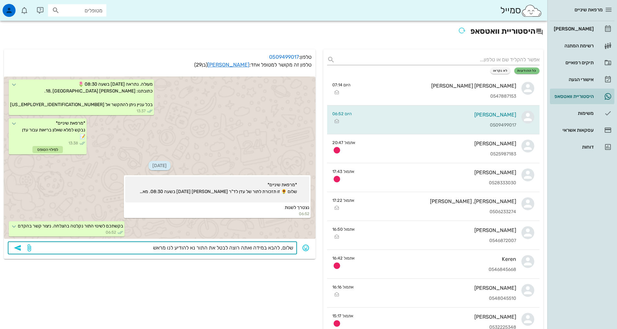
type textarea "שלום, להבא במידה ואתה רוצה לבטל את התור נא להודיע לנו מראש."
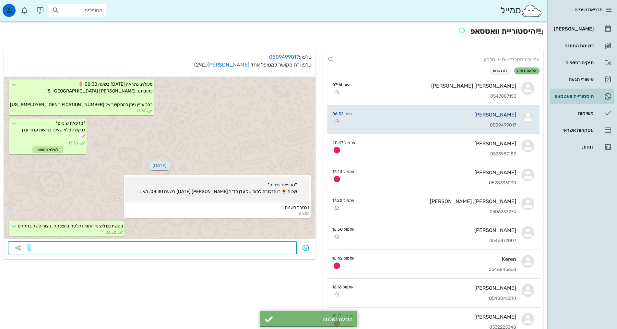
scroll to position [133, 0]
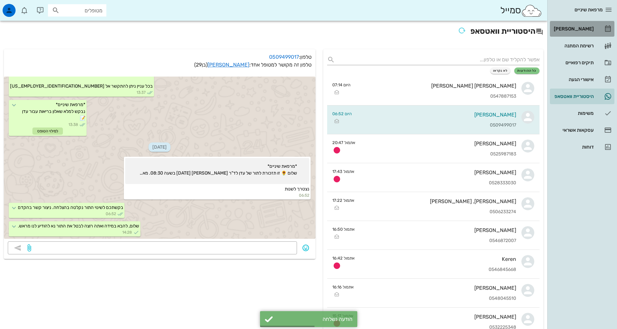
click at [591, 25] on div "[PERSON_NAME]" at bounding box center [572, 29] width 41 height 10
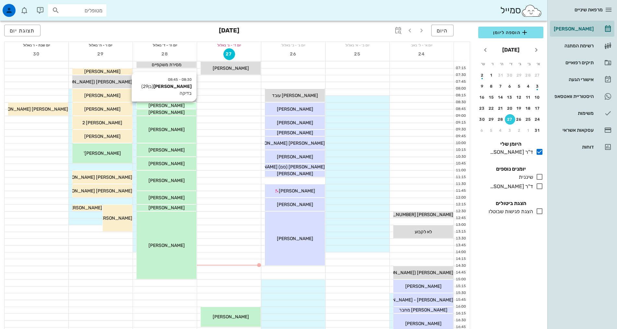
click at [164, 104] on span "[PERSON_NAME]" at bounding box center [166, 106] width 36 height 6
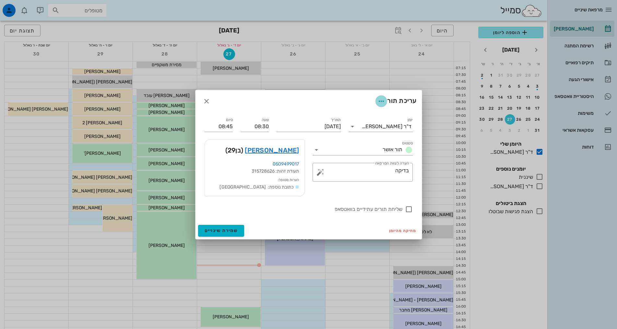
click at [382, 102] on icon "button" at bounding box center [381, 101] width 8 height 8
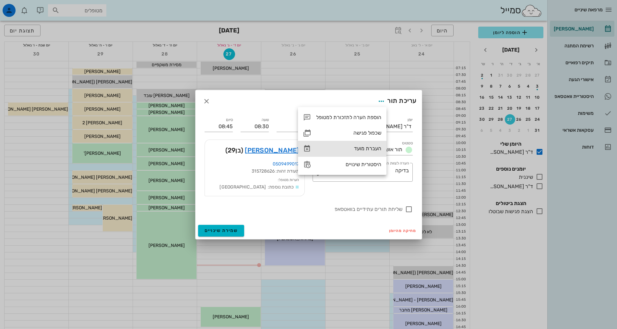
click at [364, 149] on div "העברת מועד" at bounding box center [348, 148] width 65 height 6
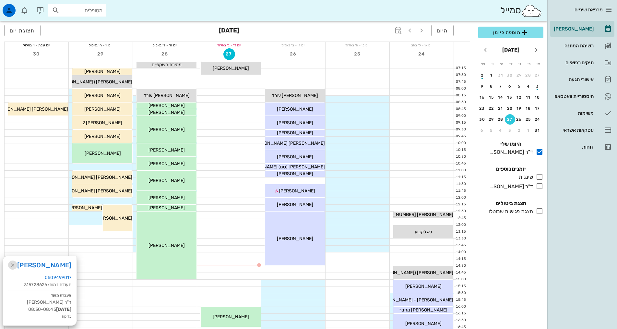
click at [12, 264] on icon "button" at bounding box center [13, 265] width 8 height 8
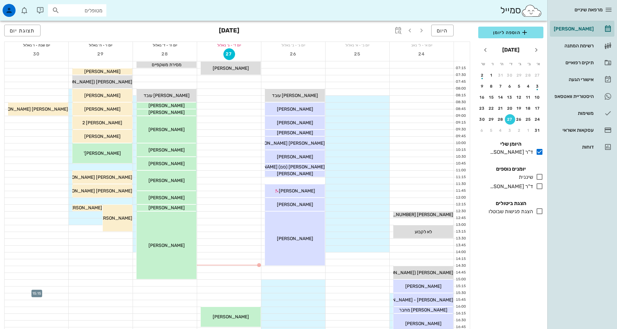
click at [24, 292] on div at bounding box center [37, 289] width 64 height 6
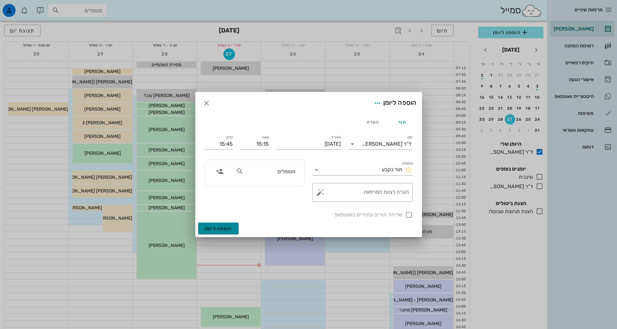
click at [230, 228] on span "הוספה ליומן" at bounding box center [219, 229] width 28 height 6
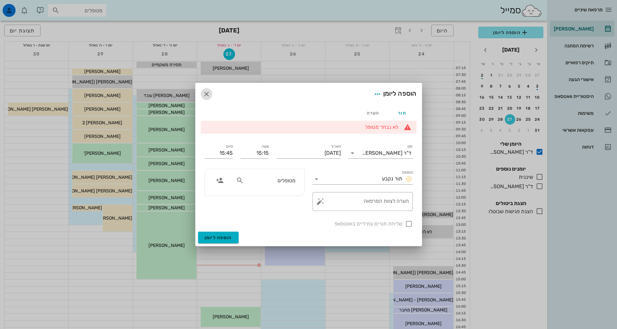
click at [208, 93] on icon "button" at bounding box center [207, 94] width 8 height 8
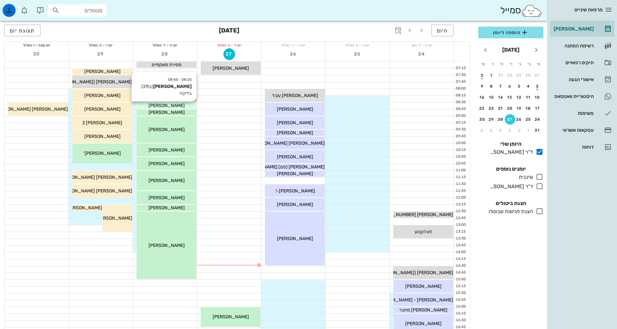
click at [190, 103] on div "[PERSON_NAME]" at bounding box center [166, 105] width 60 height 7
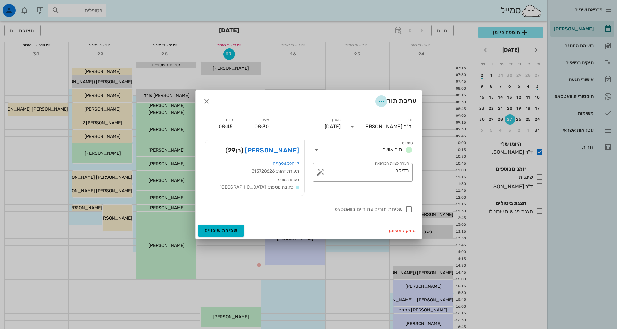
click at [378, 100] on icon "button" at bounding box center [381, 101] width 8 height 8
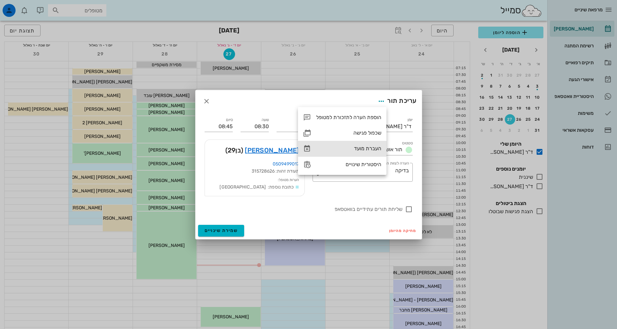
drag, startPoint x: 368, startPoint y: 148, endPoint x: 217, endPoint y: 224, distance: 168.6
click at [367, 148] on div "העברת מועד" at bounding box center [348, 148] width 65 height 6
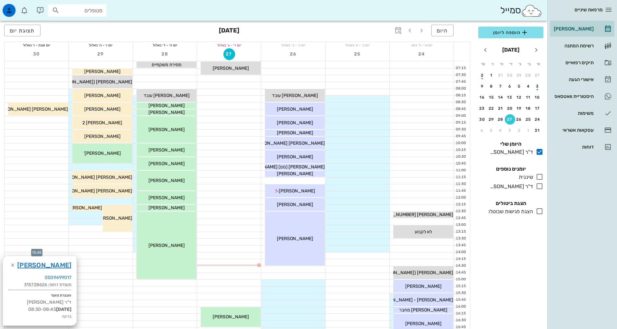
click at [39, 247] on div at bounding box center [37, 248] width 64 height 6
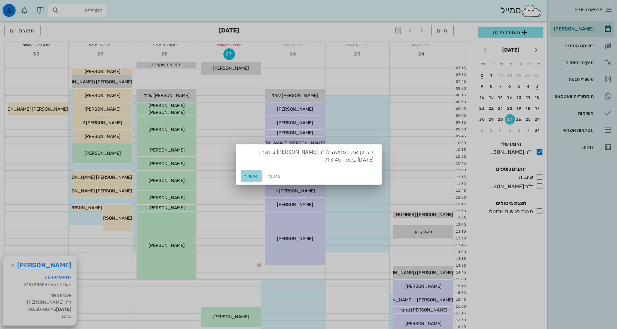
click at [248, 175] on span "אישור" at bounding box center [251, 176] width 16 height 6
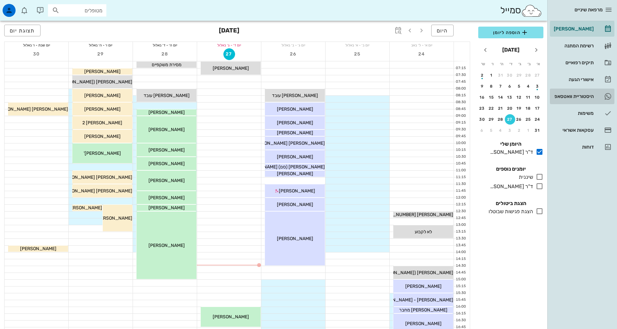
click at [571, 96] on div "היסטוריית וואטסאפ" at bounding box center [572, 96] width 41 height 5
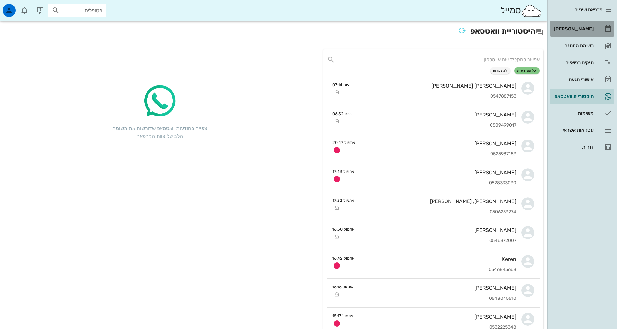
click at [592, 25] on div "[PERSON_NAME]" at bounding box center [572, 29] width 41 height 10
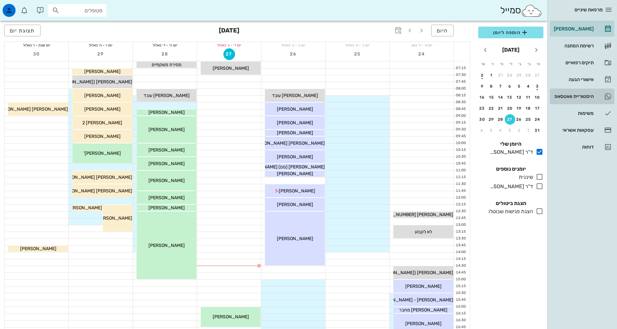
click at [570, 97] on div "היסטוריית וואטסאפ" at bounding box center [572, 96] width 41 height 5
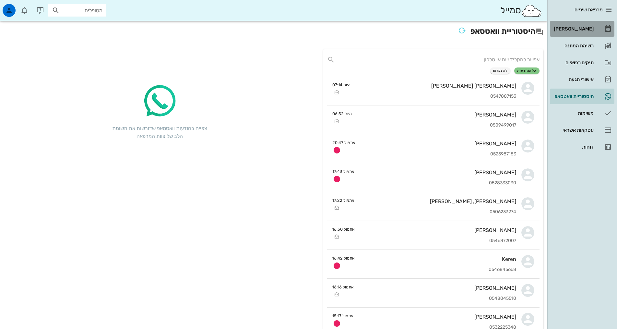
click at [585, 28] on div "[PERSON_NAME]" at bounding box center [572, 28] width 41 height 5
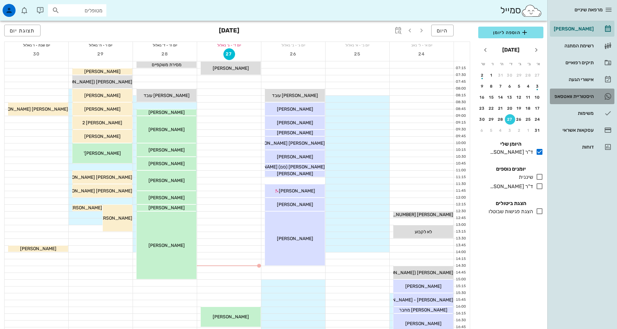
click at [596, 100] on link "5 היסטוריית וואטסאפ" at bounding box center [582, 96] width 65 height 16
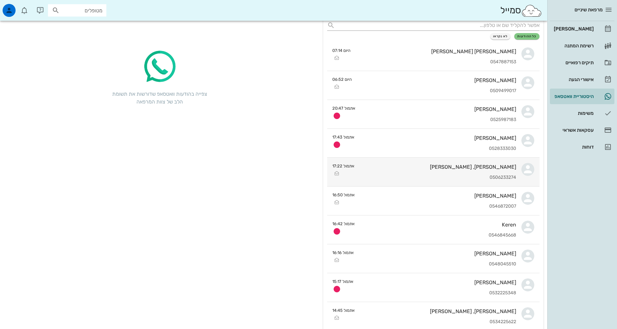
scroll to position [32, 0]
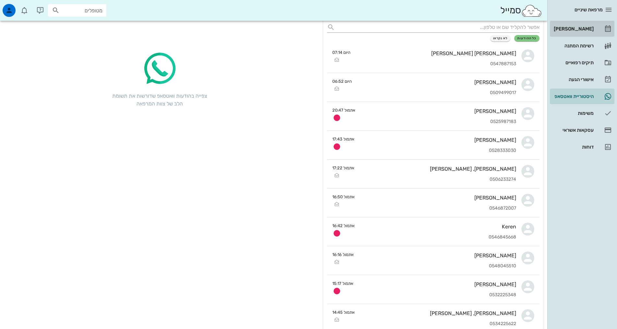
click at [584, 28] on div "[PERSON_NAME]" at bounding box center [572, 28] width 41 height 5
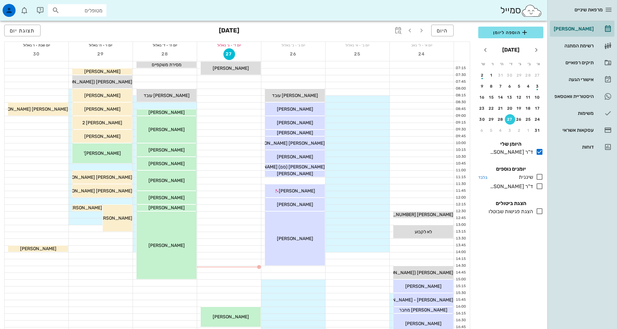
click at [537, 174] on icon at bounding box center [540, 177] width 8 height 8
